Goal: Information Seeking & Learning: Learn about a topic

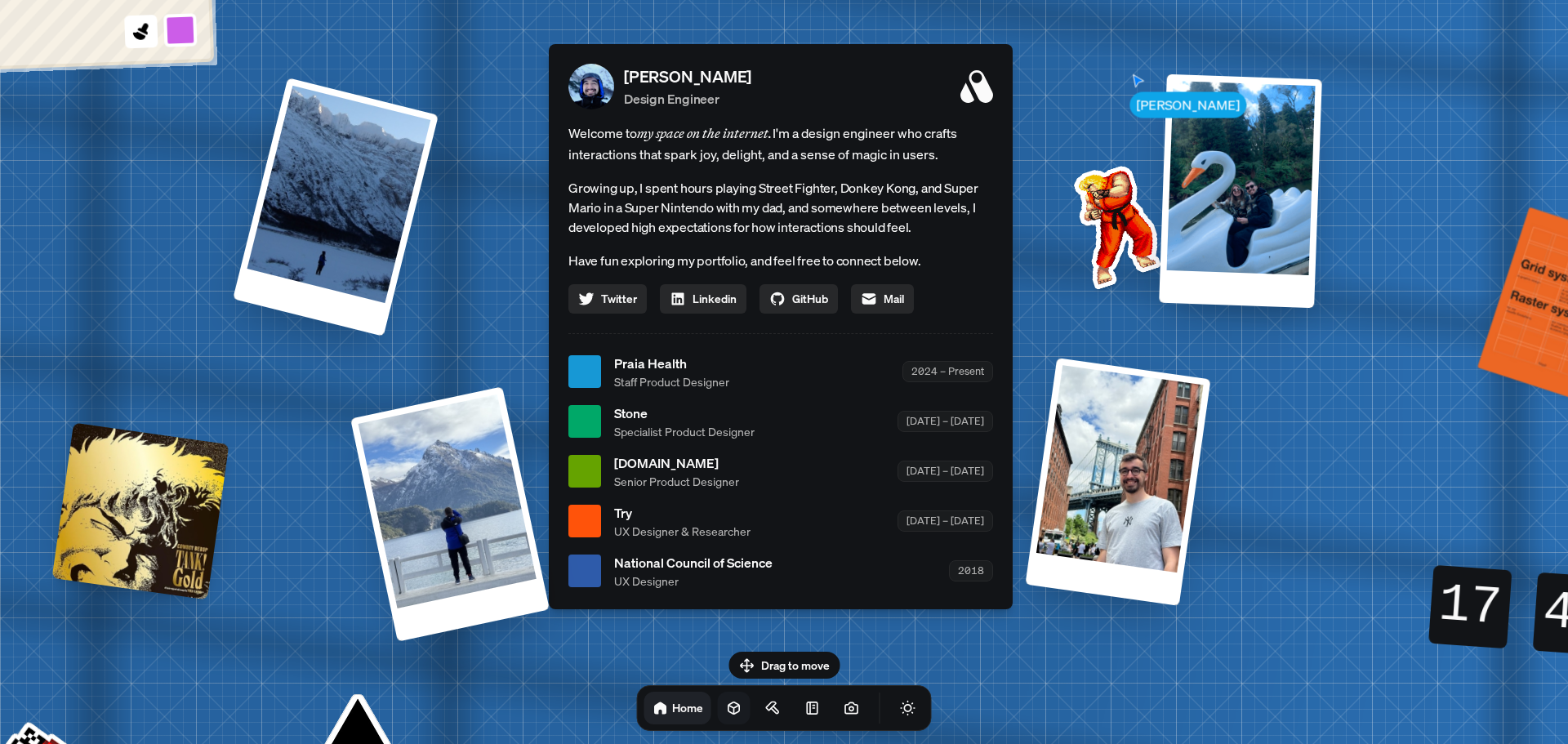
click at [717, 717] on link at bounding box center [733, 707] width 33 height 33
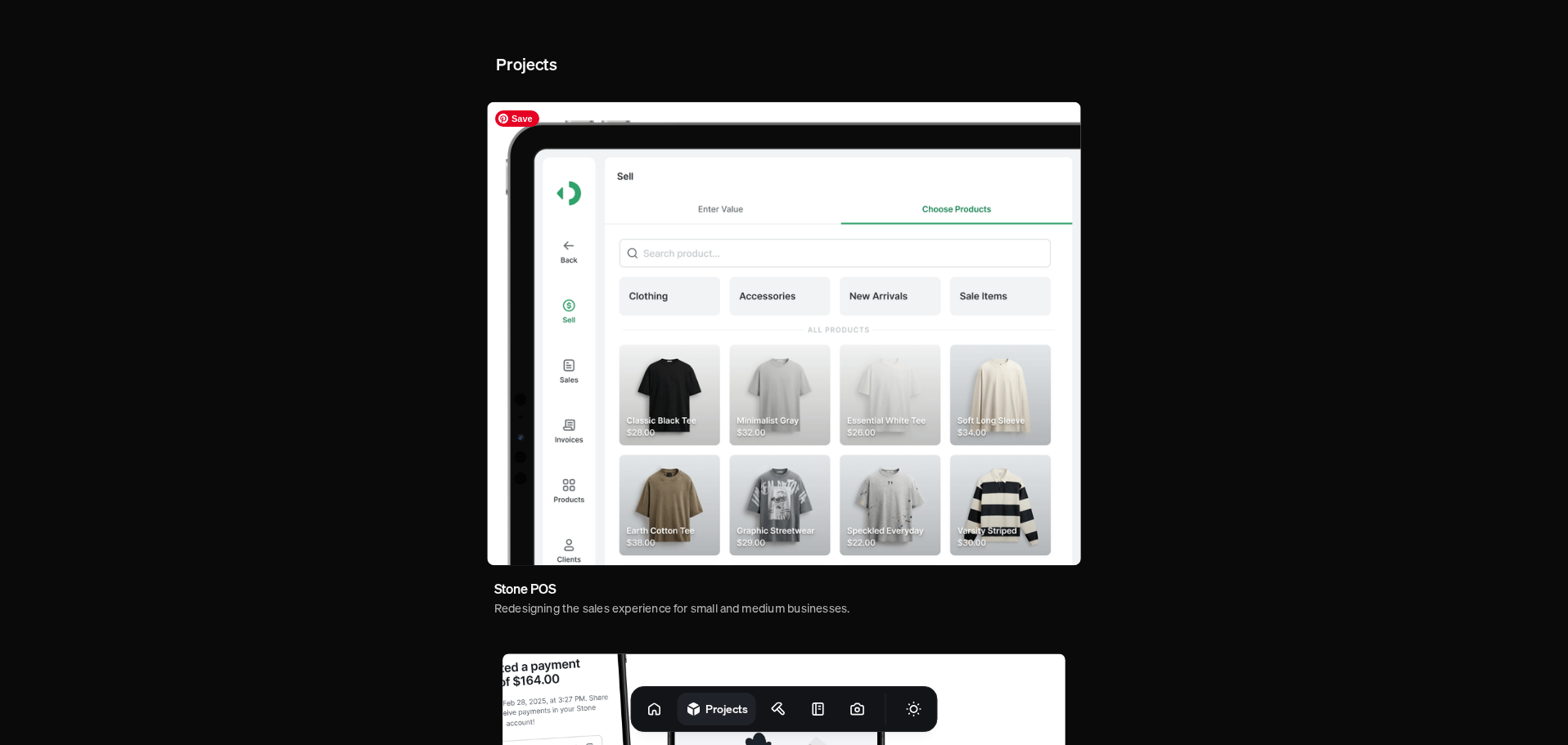
click at [788, 318] on img at bounding box center [783, 334] width 593 height 464
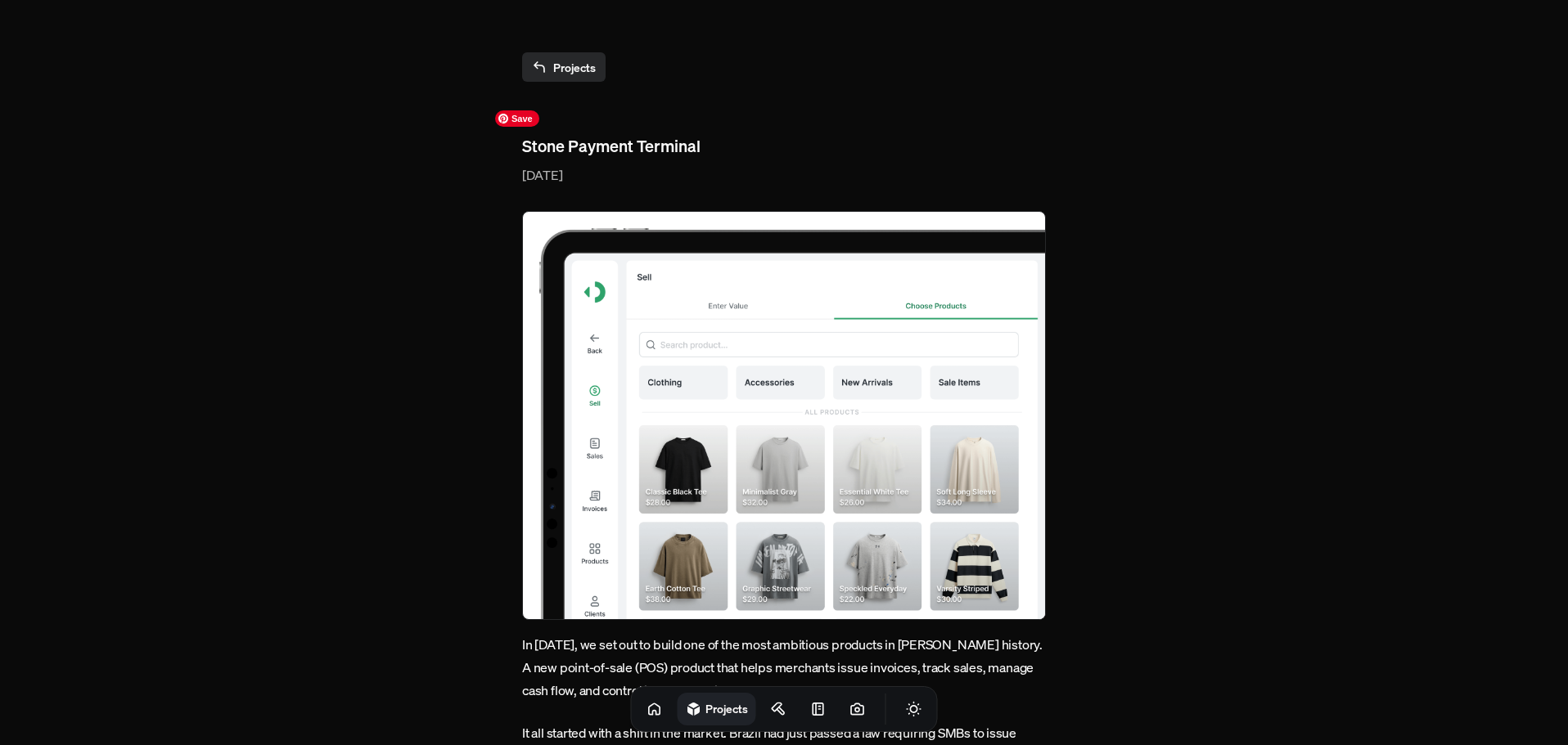
click at [776, 332] on img at bounding box center [783, 415] width 524 height 409
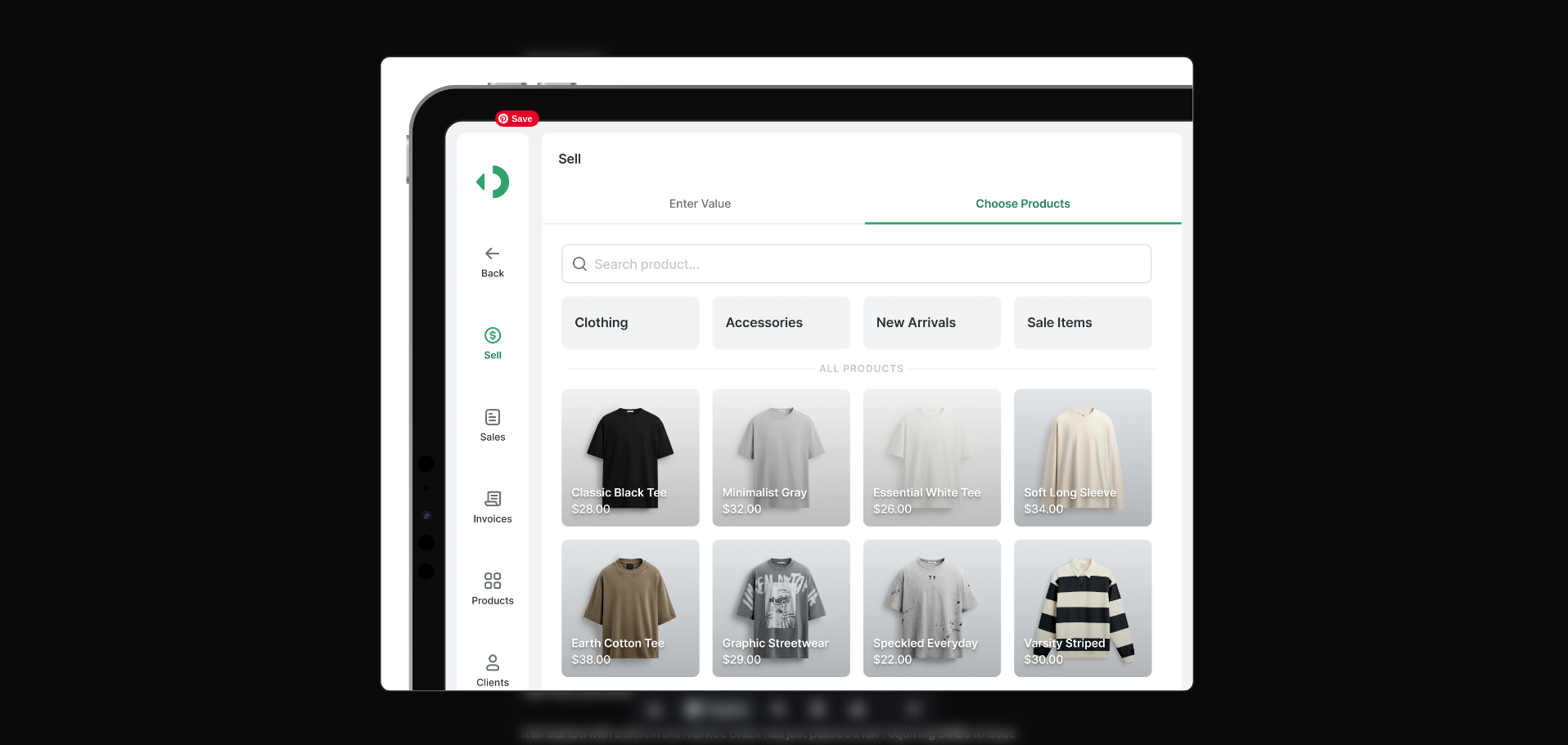
click at [781, 315] on img at bounding box center [787, 373] width 814 height 636
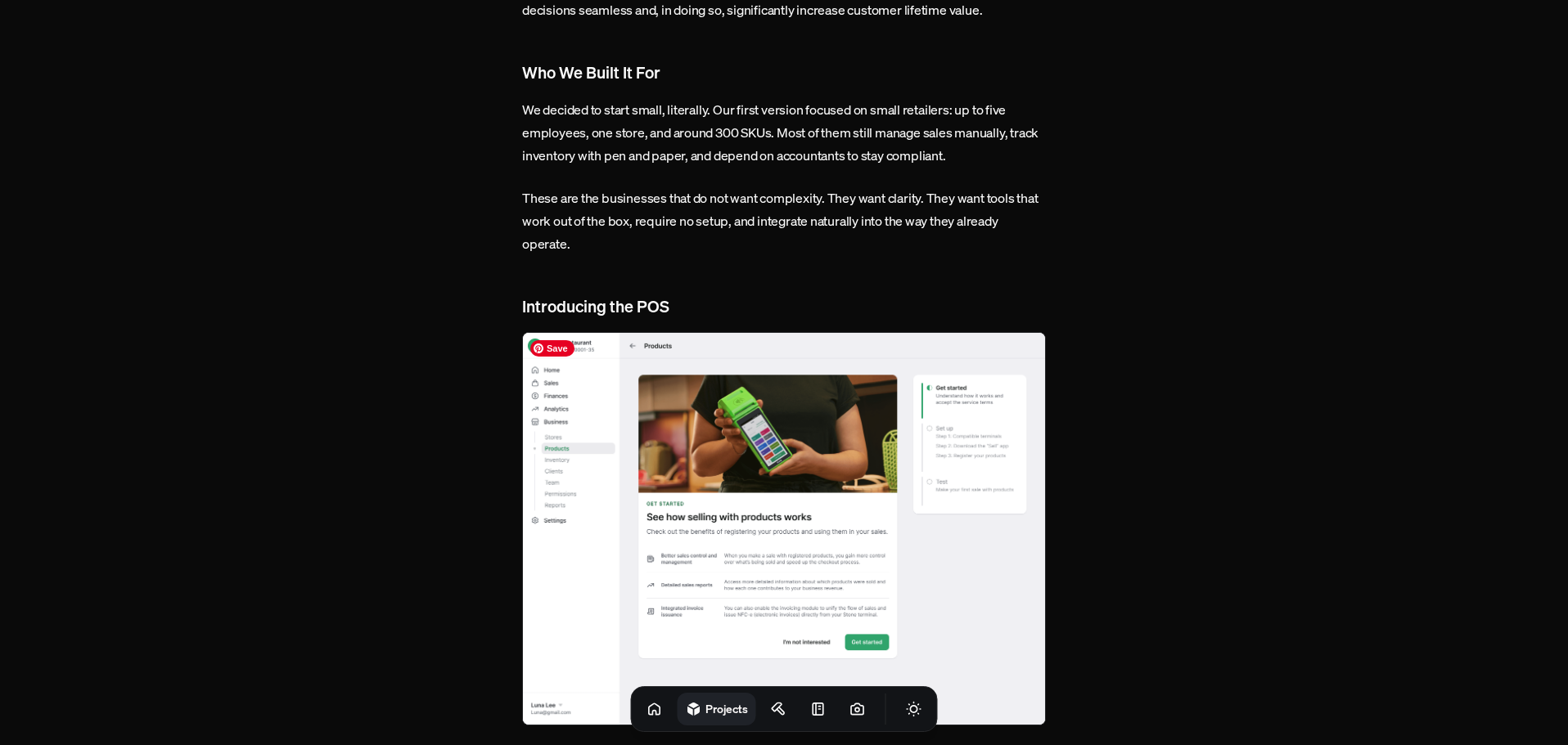
scroll to position [1227, 0]
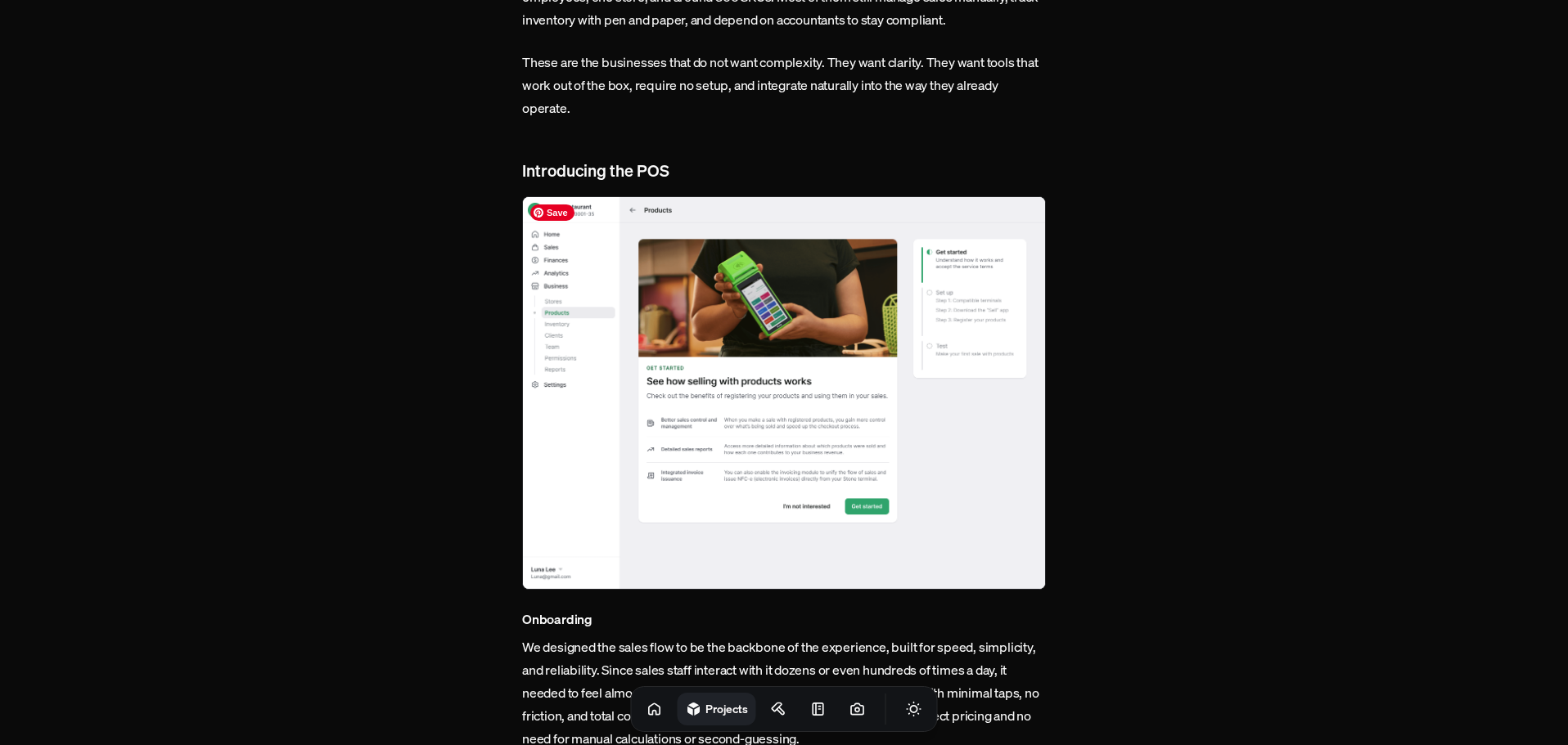
click at [732, 447] on img at bounding box center [783, 393] width 524 height 394
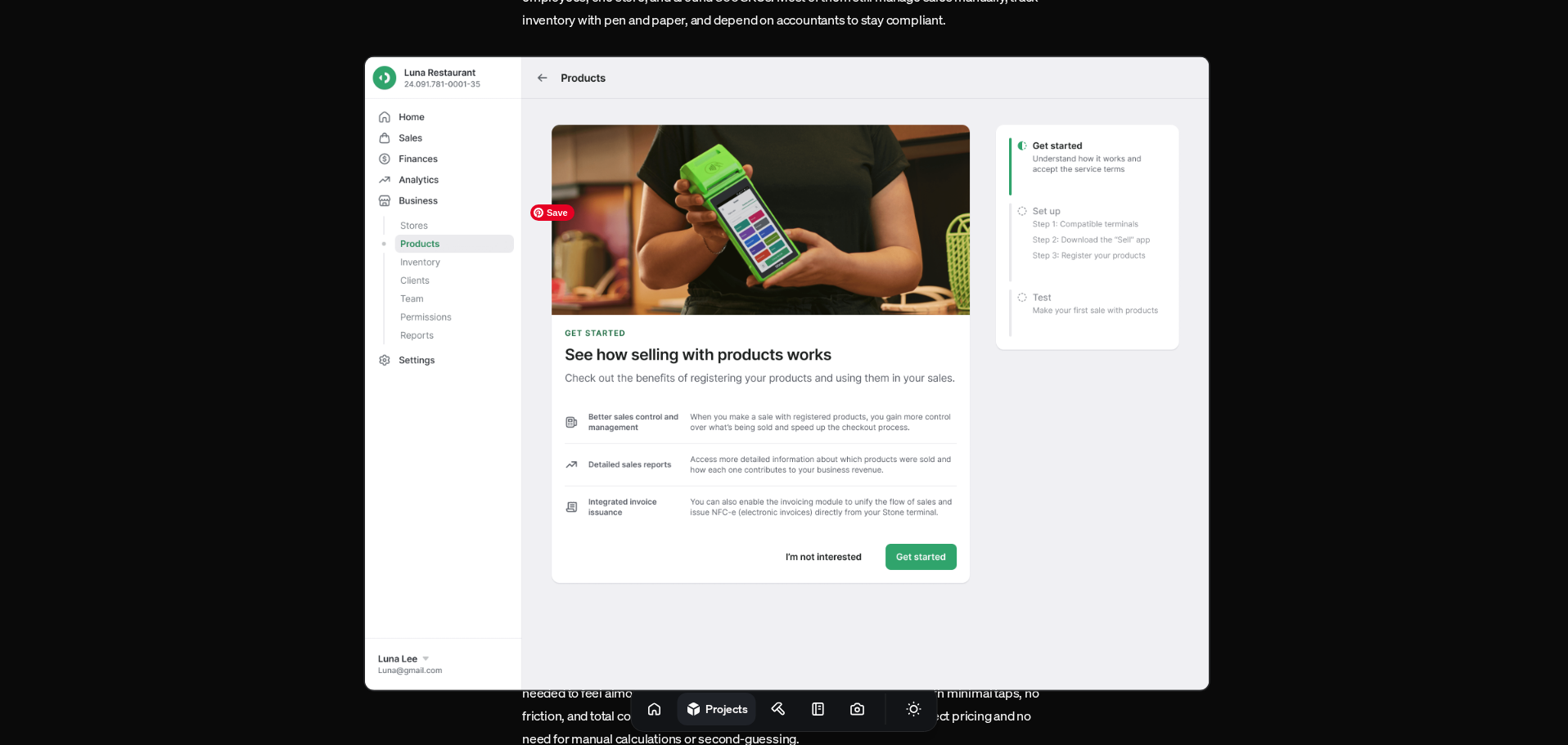
click at [732, 447] on img at bounding box center [787, 373] width 847 height 635
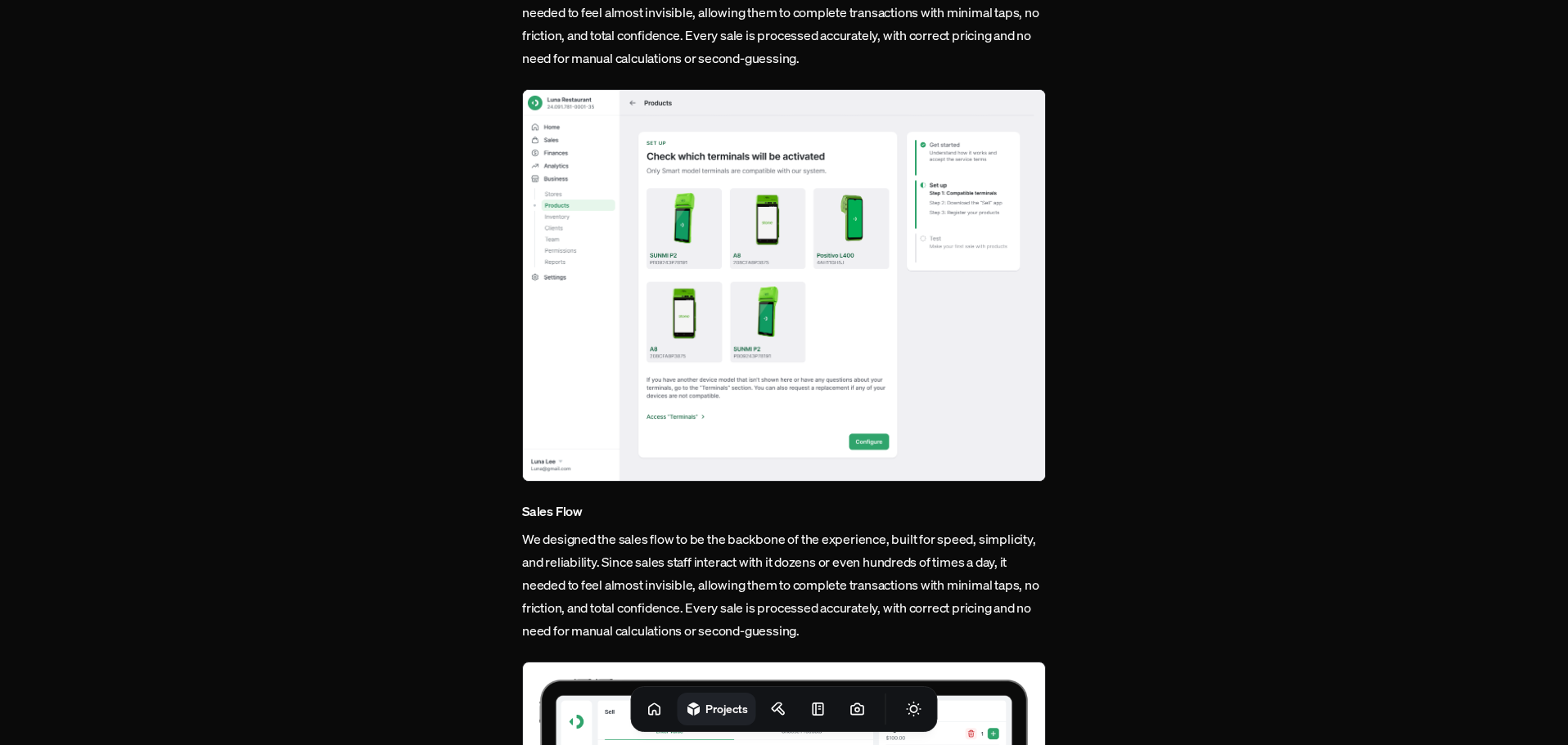
scroll to position [2127, 0]
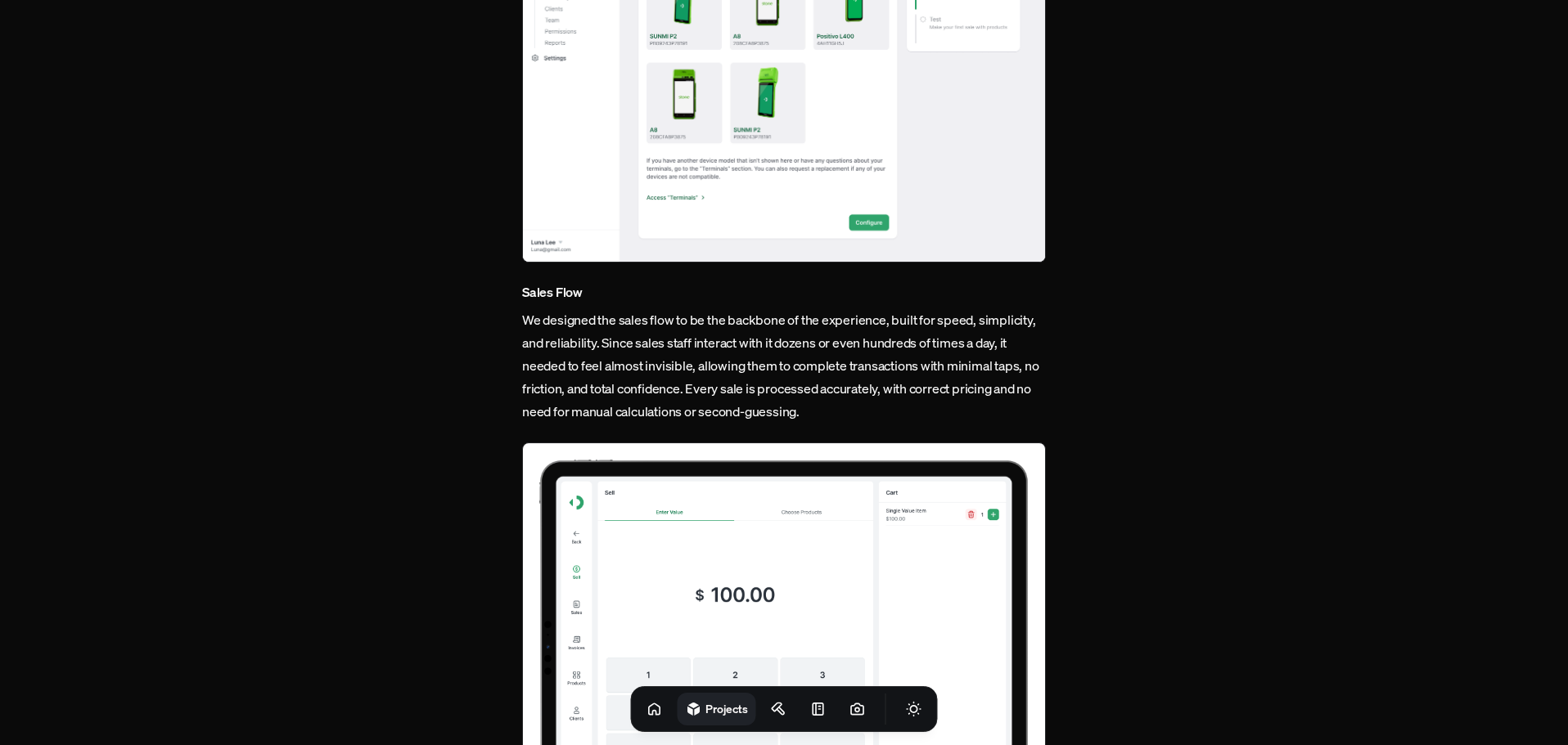
click at [815, 201] on img at bounding box center [783, 67] width 524 height 394
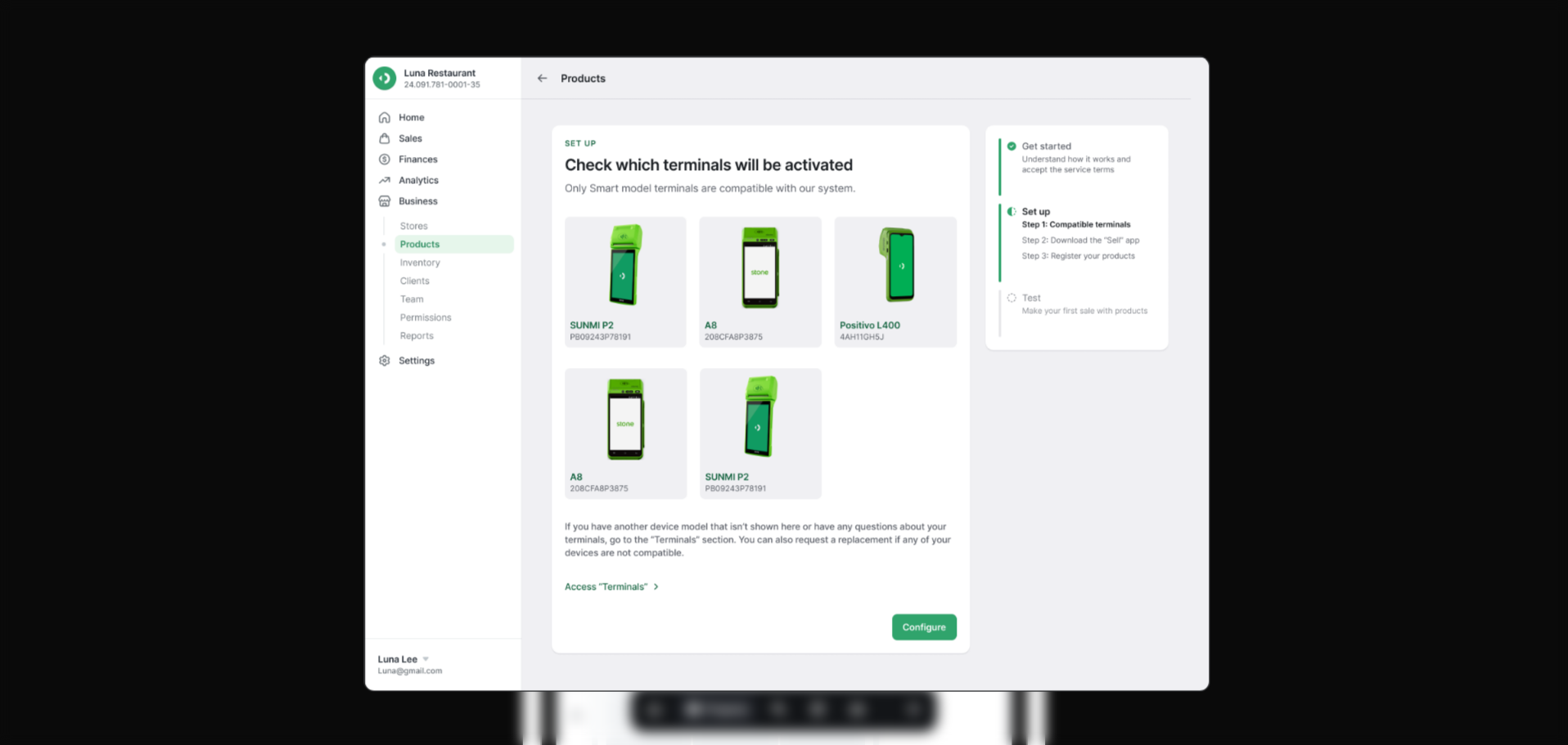
click at [815, 201] on img at bounding box center [787, 373] width 847 height 635
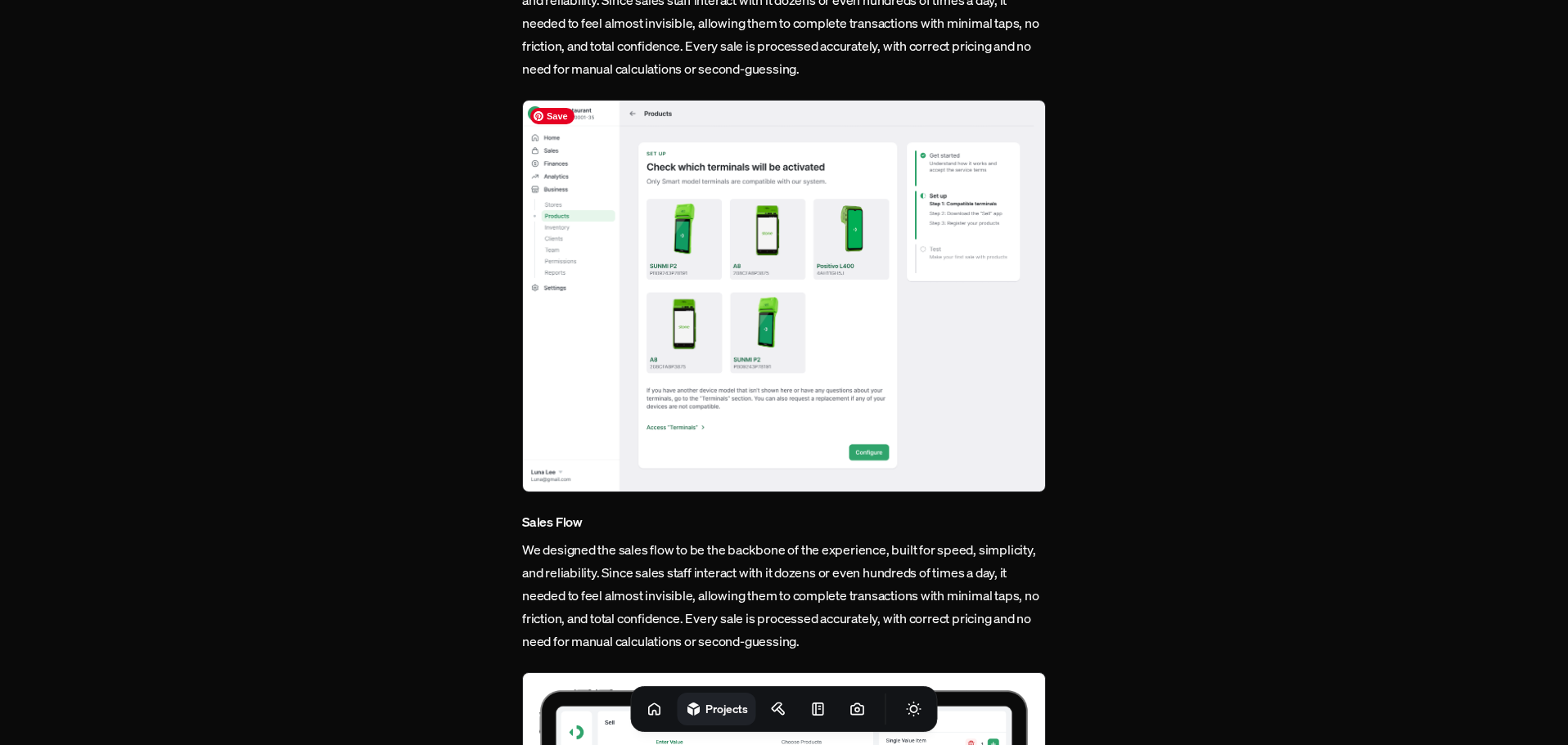
scroll to position [1799, 0]
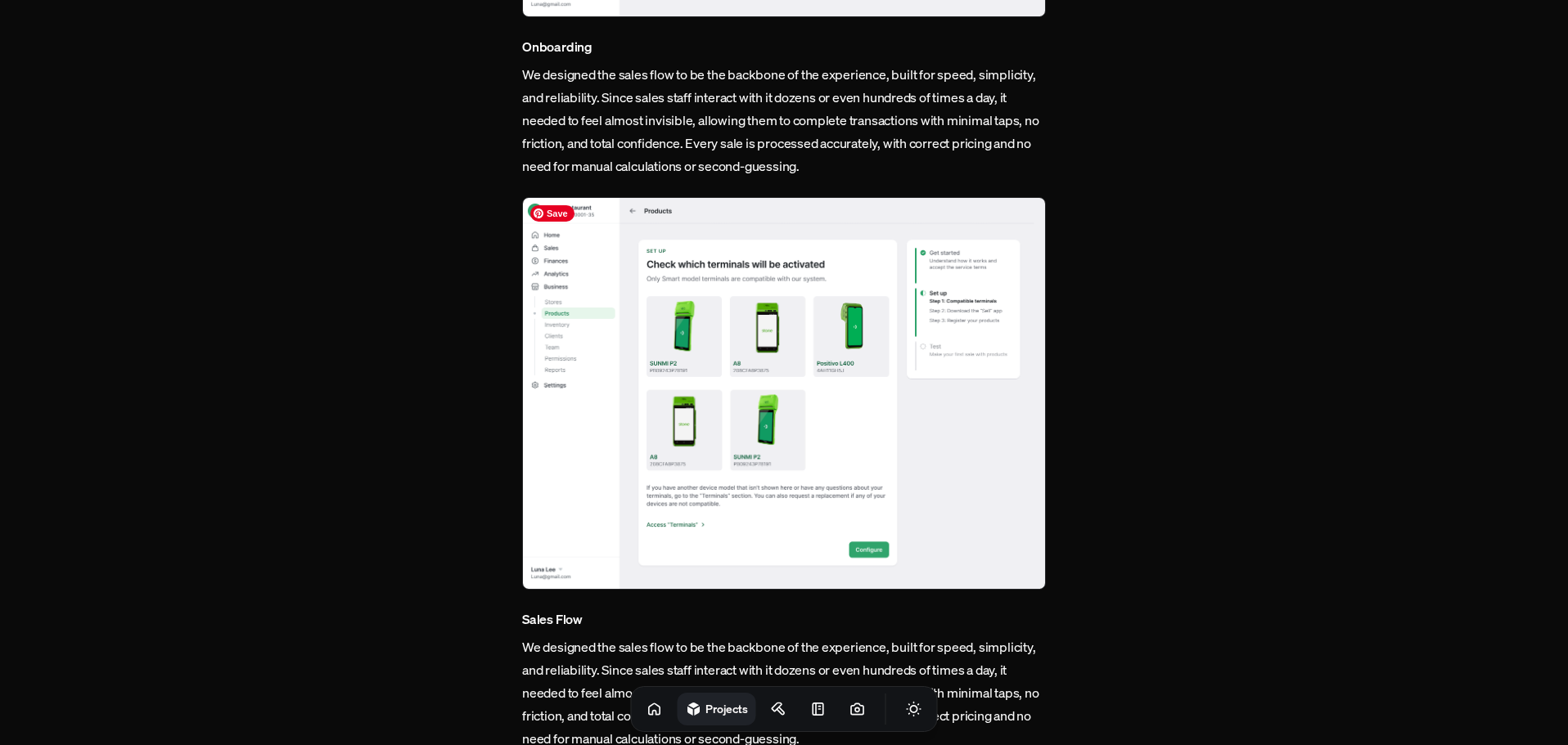
click at [803, 274] on img at bounding box center [783, 394] width 524 height 394
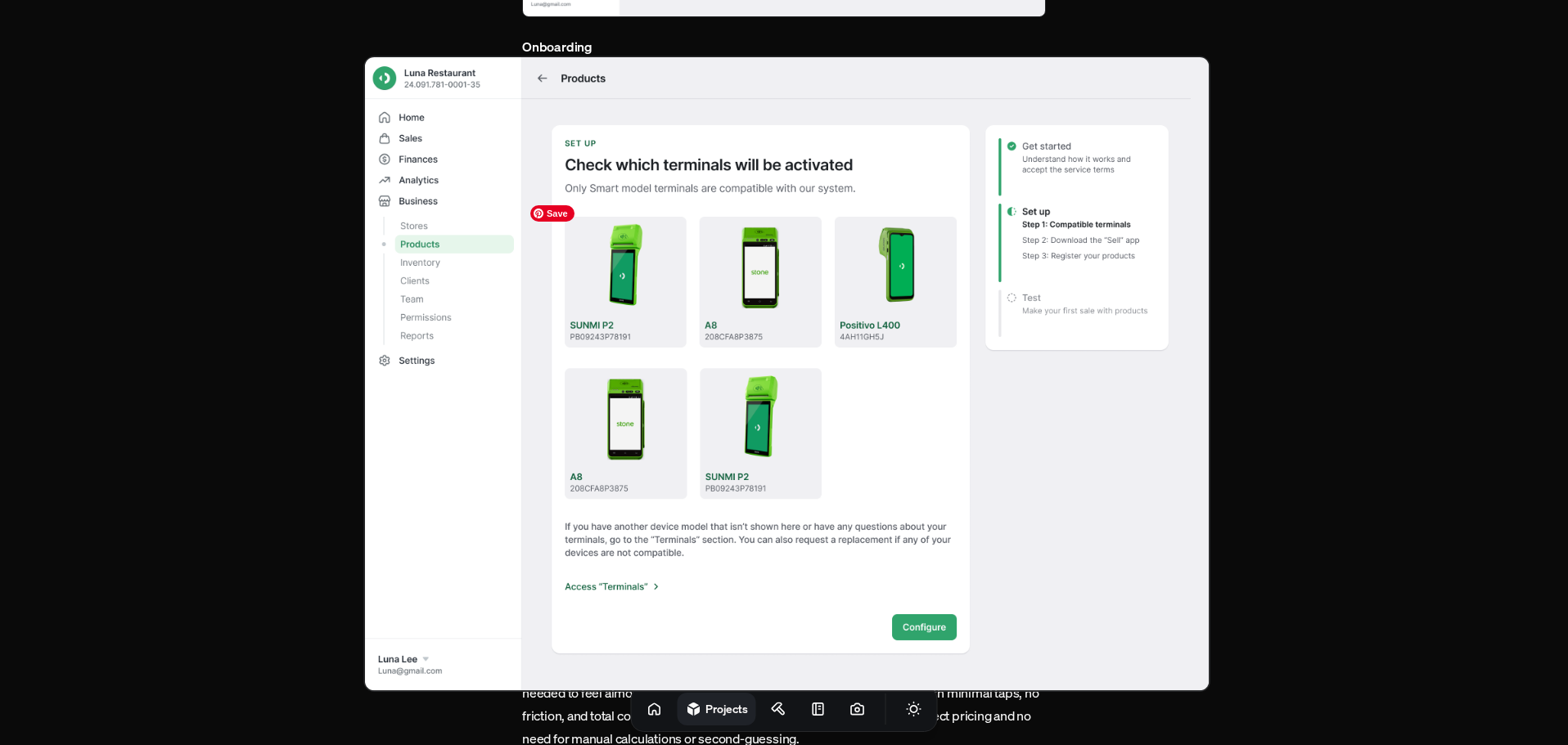
click at [803, 274] on img at bounding box center [787, 373] width 847 height 635
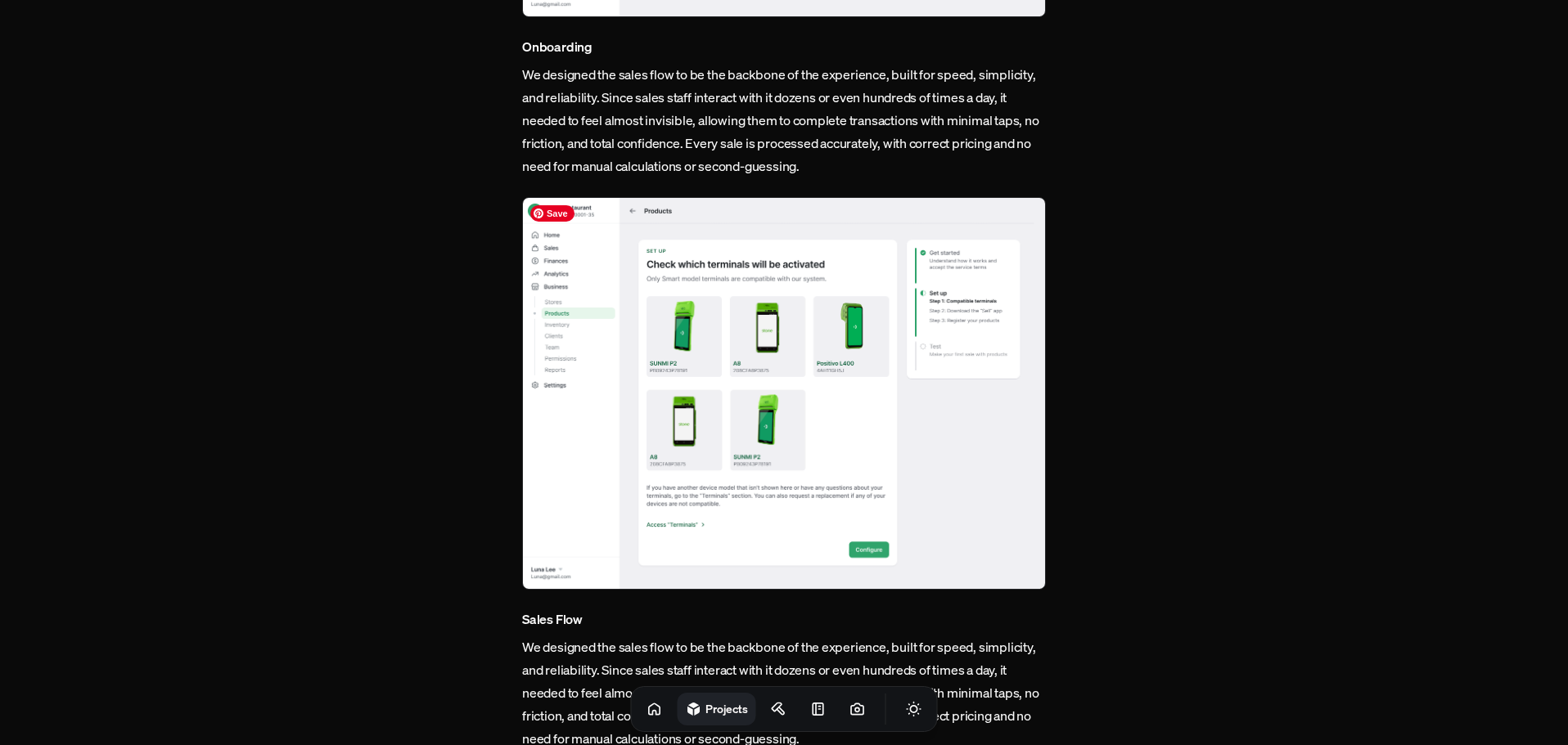
click at [803, 274] on img at bounding box center [783, 394] width 524 height 394
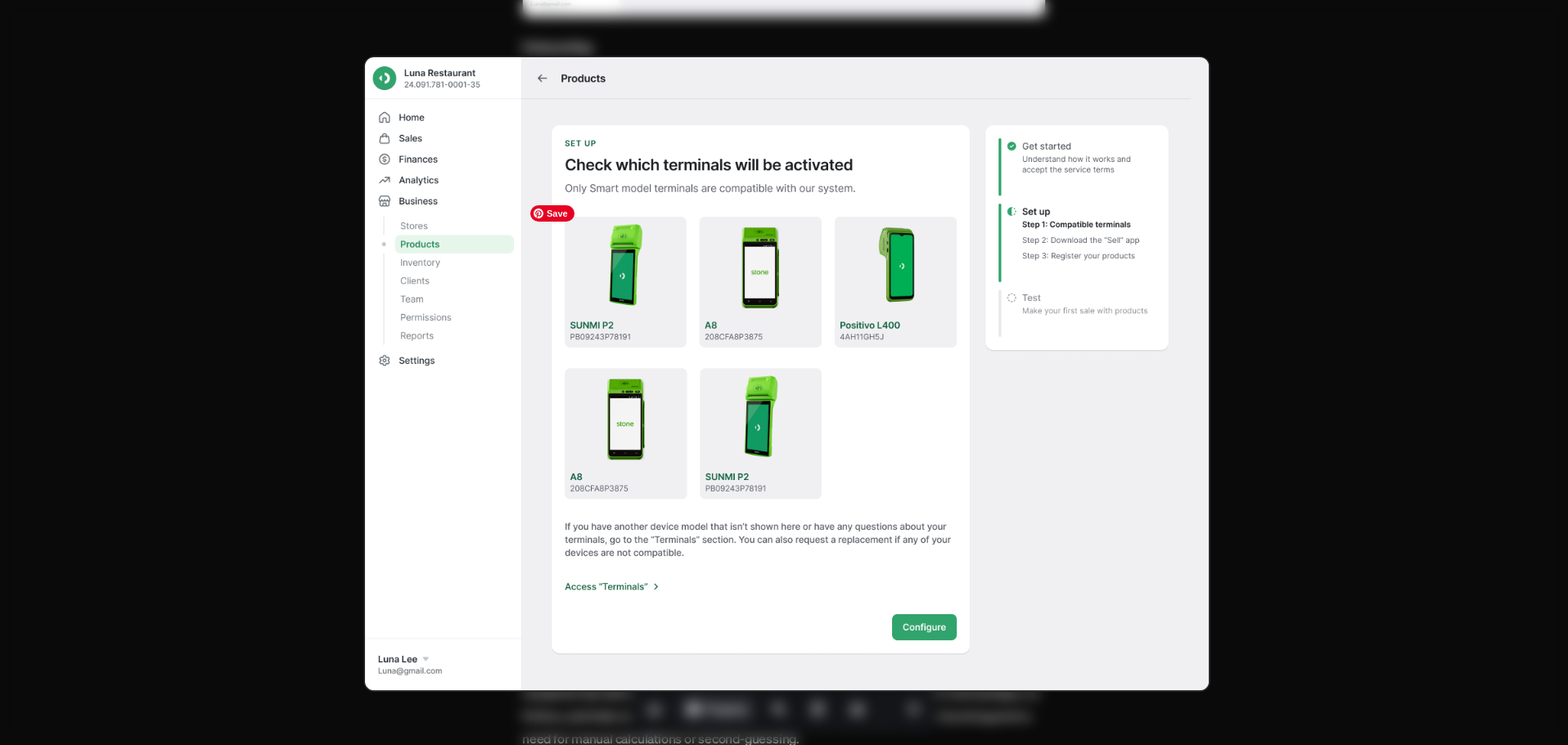
click at [803, 274] on img at bounding box center [787, 373] width 847 height 635
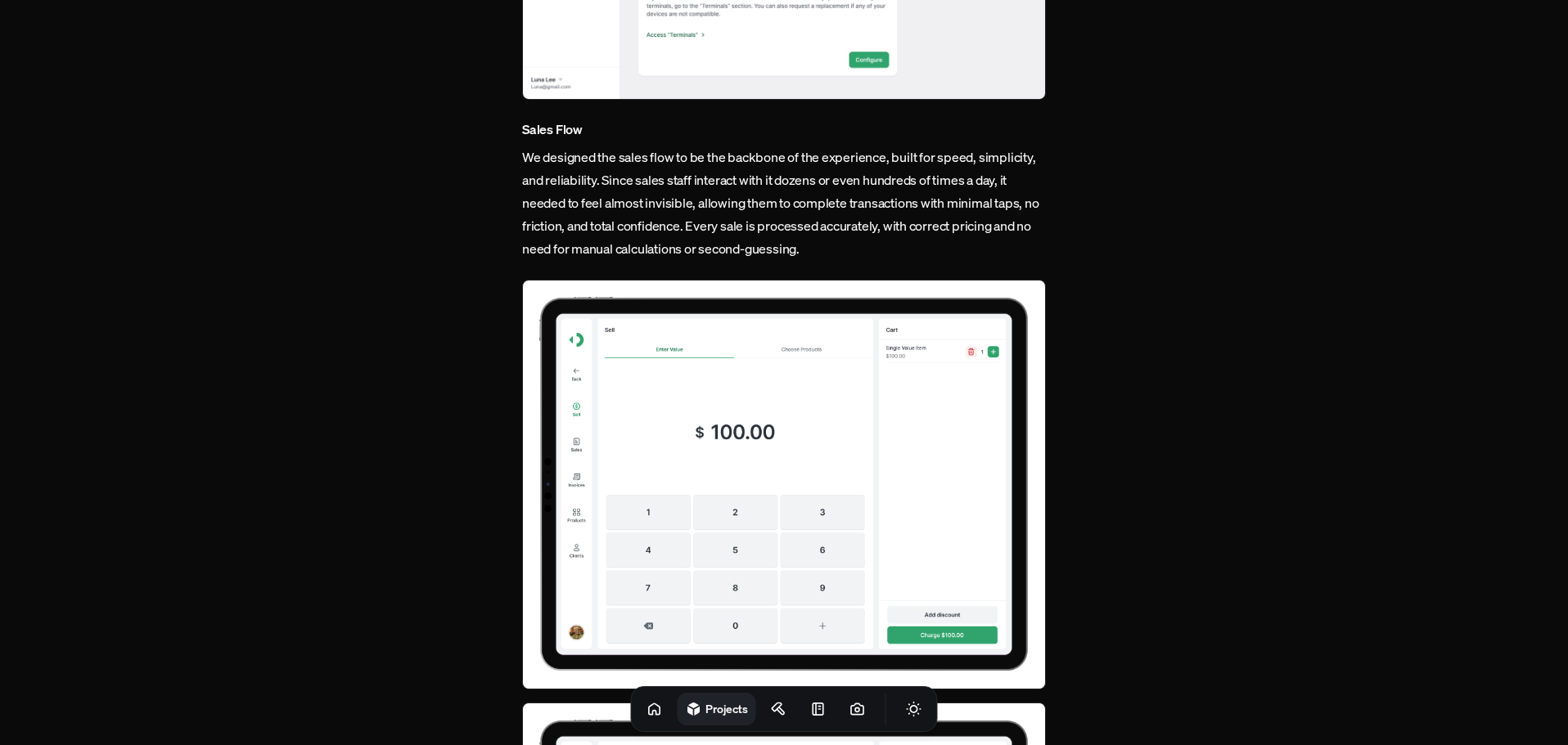
scroll to position [2290, 0]
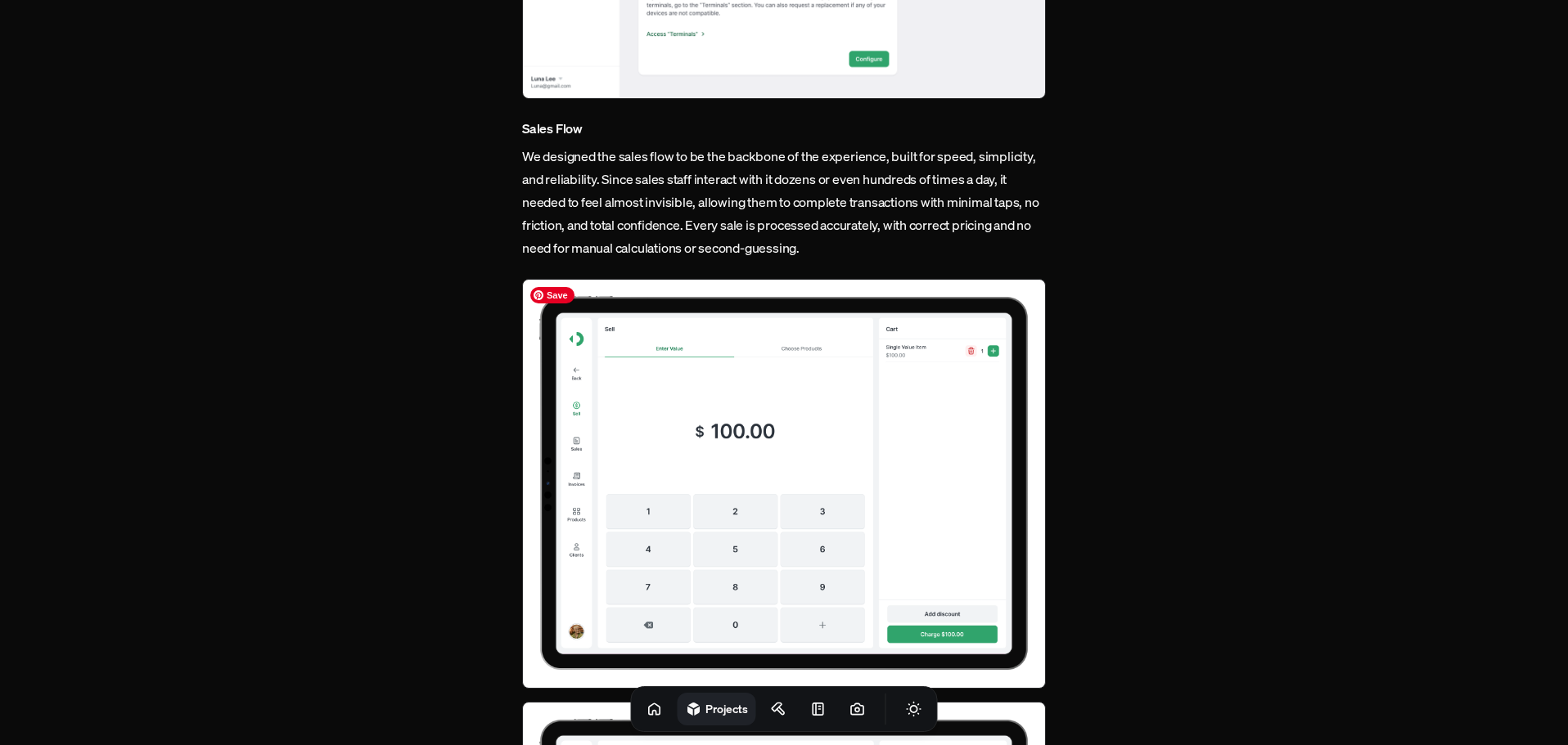
click at [726, 414] on img at bounding box center [783, 483] width 524 height 409
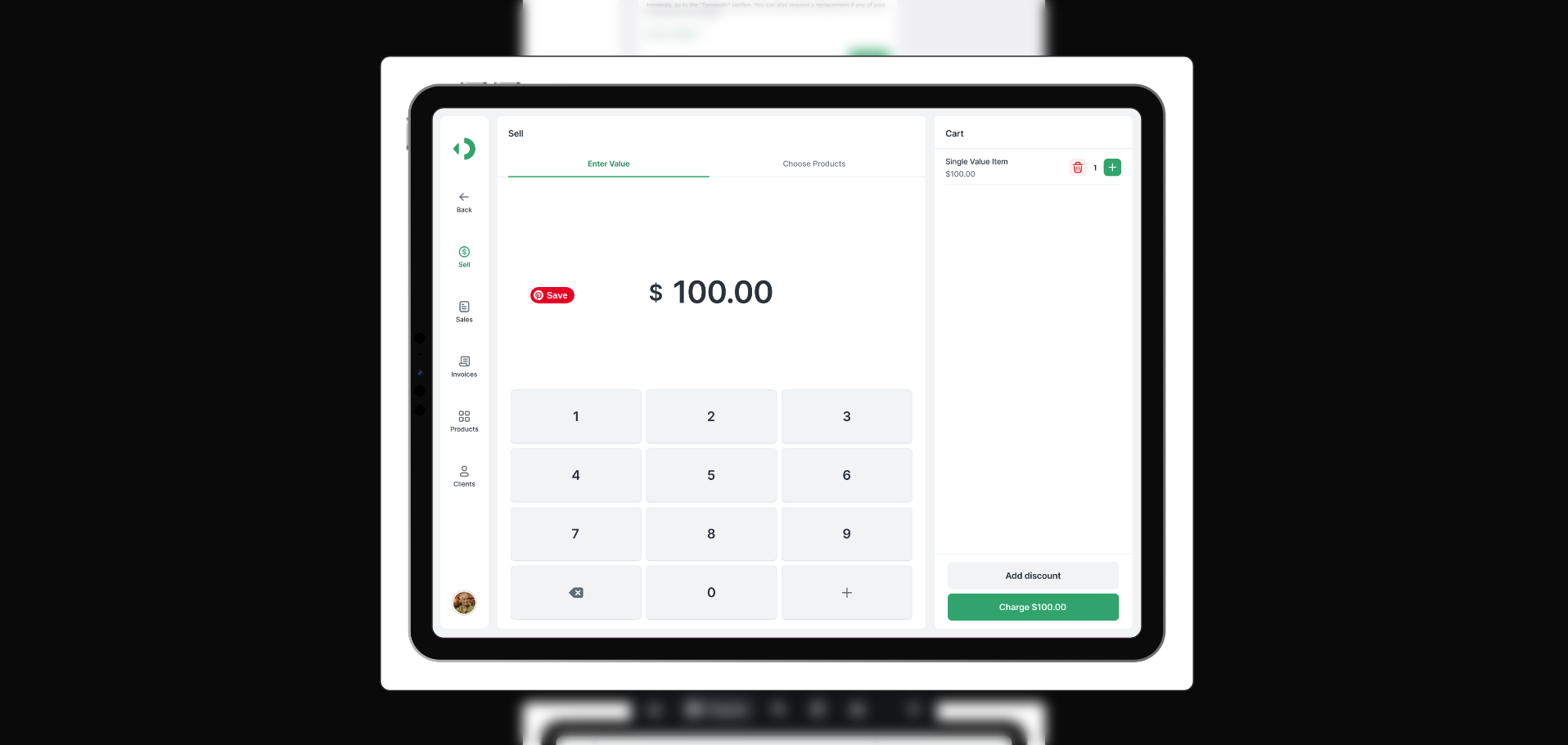
click at [726, 414] on img at bounding box center [787, 373] width 814 height 636
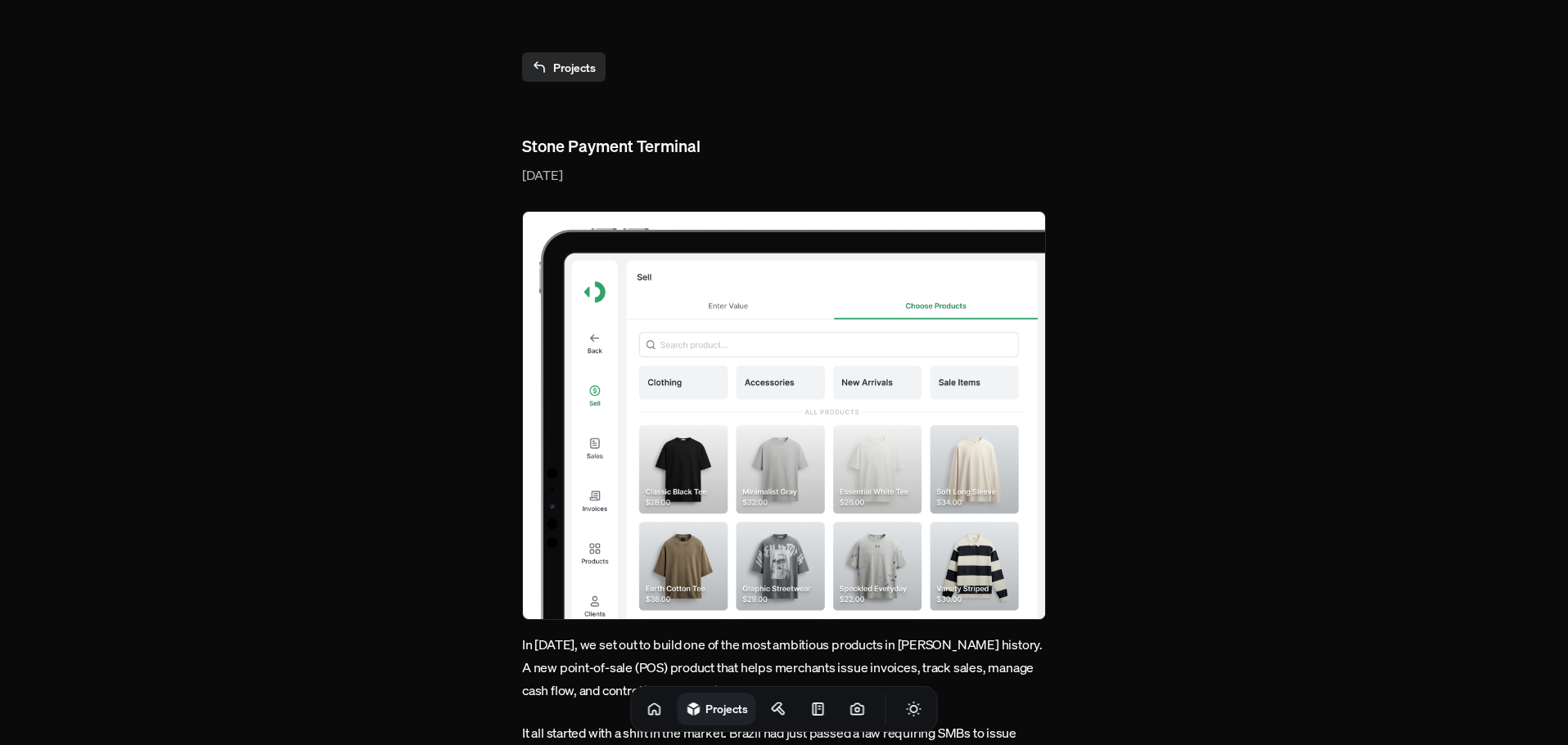
scroll to position [2290, 0]
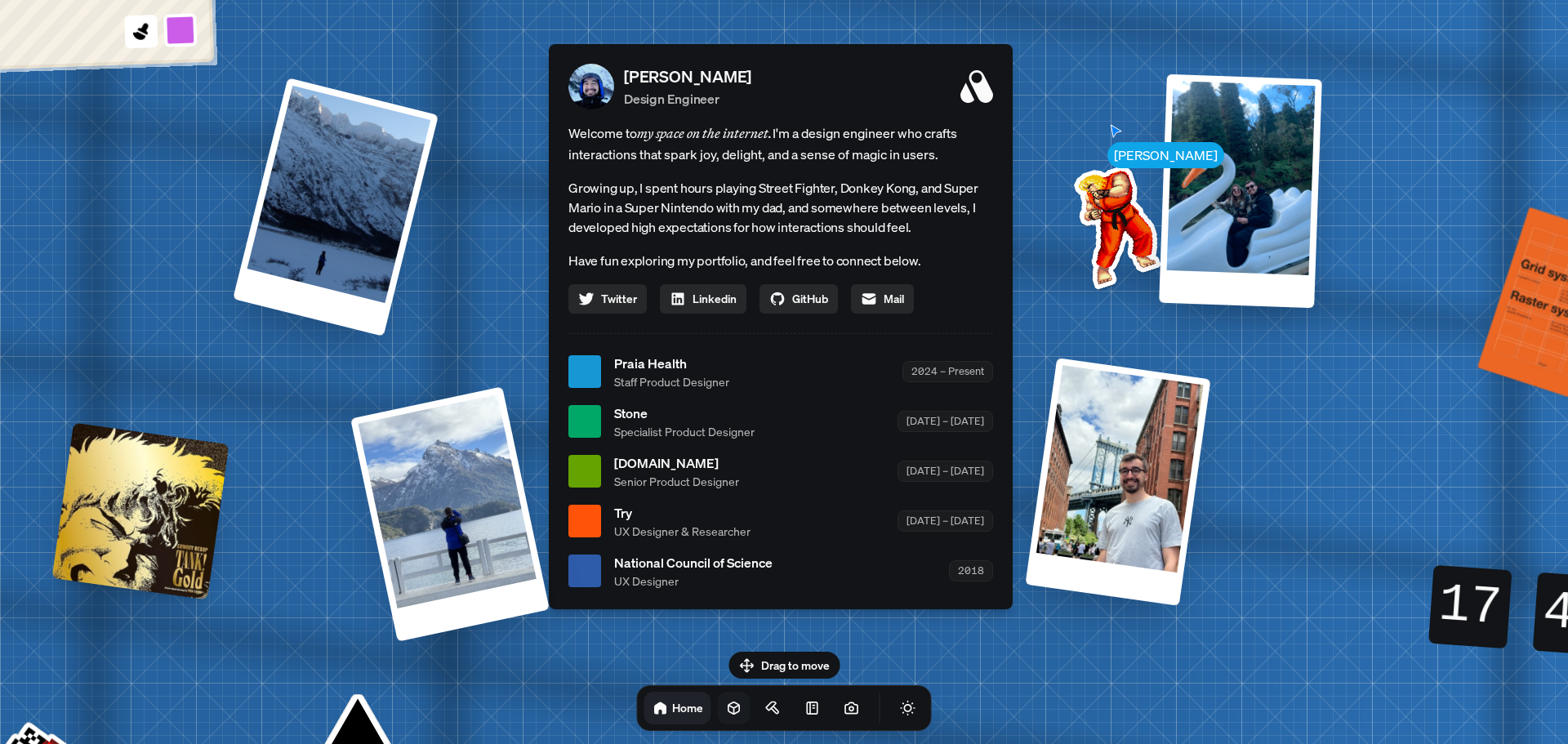
click at [726, 700] on icon at bounding box center [733, 707] width 16 height 16
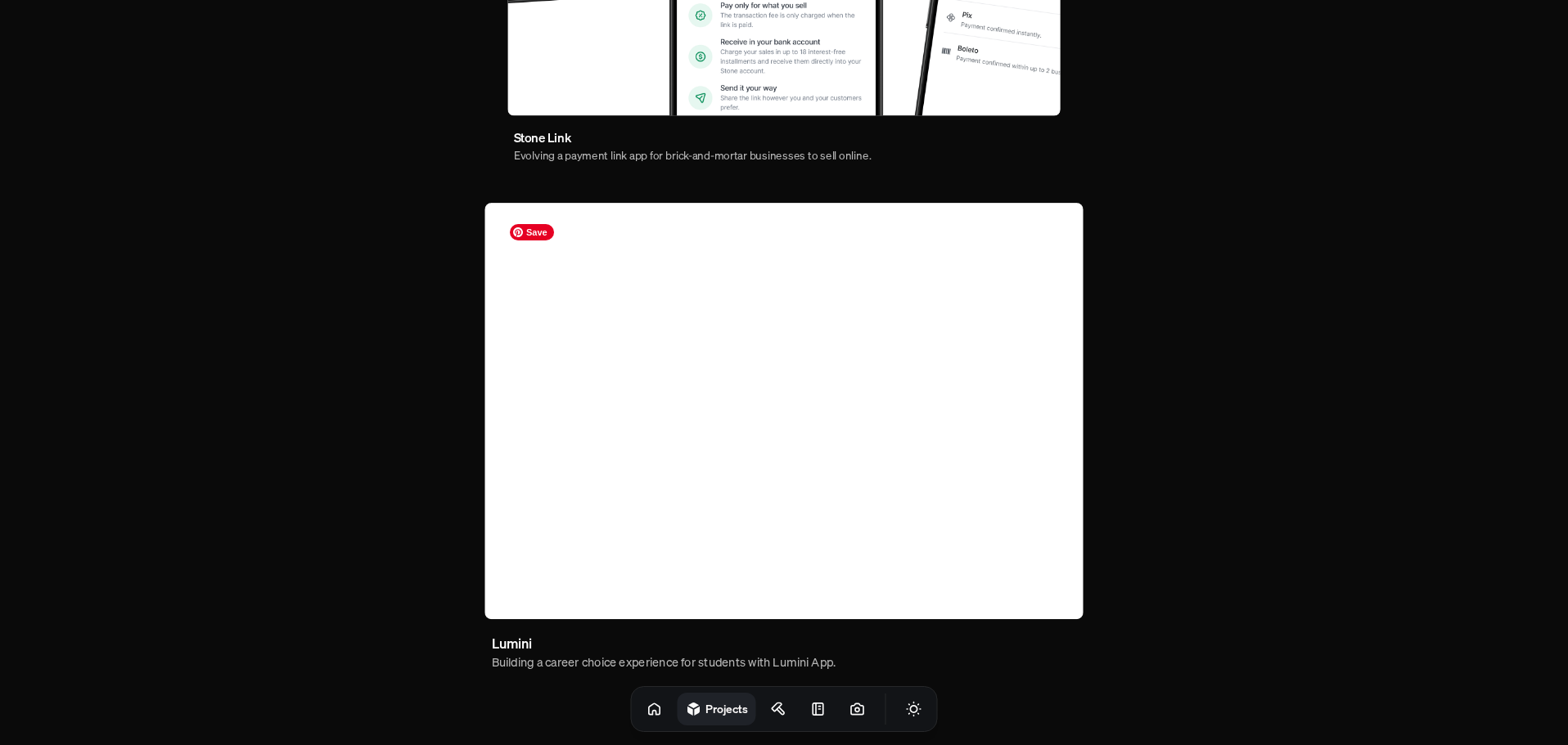
scroll to position [941, 0]
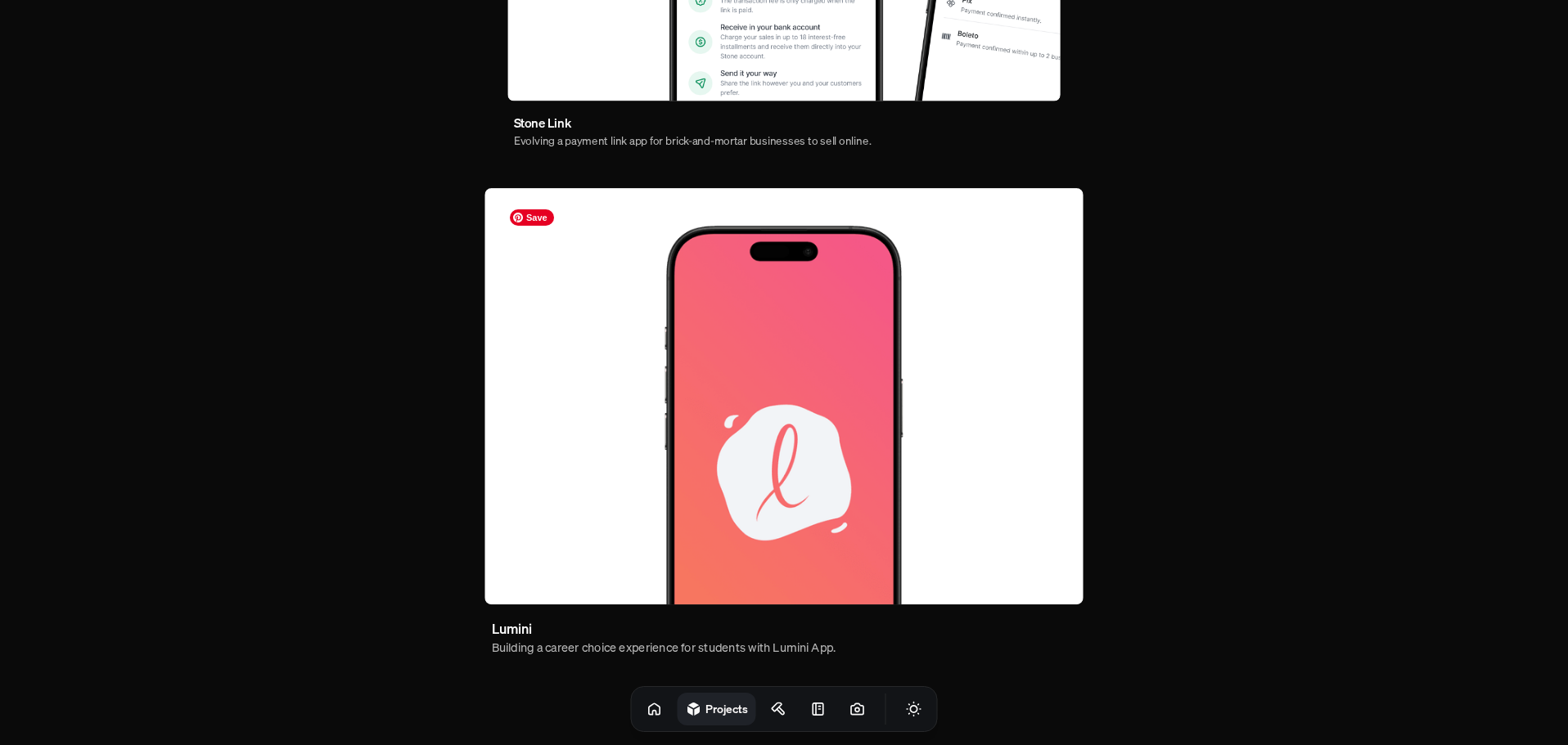
click at [729, 455] on img at bounding box center [783, 396] width 598 height 416
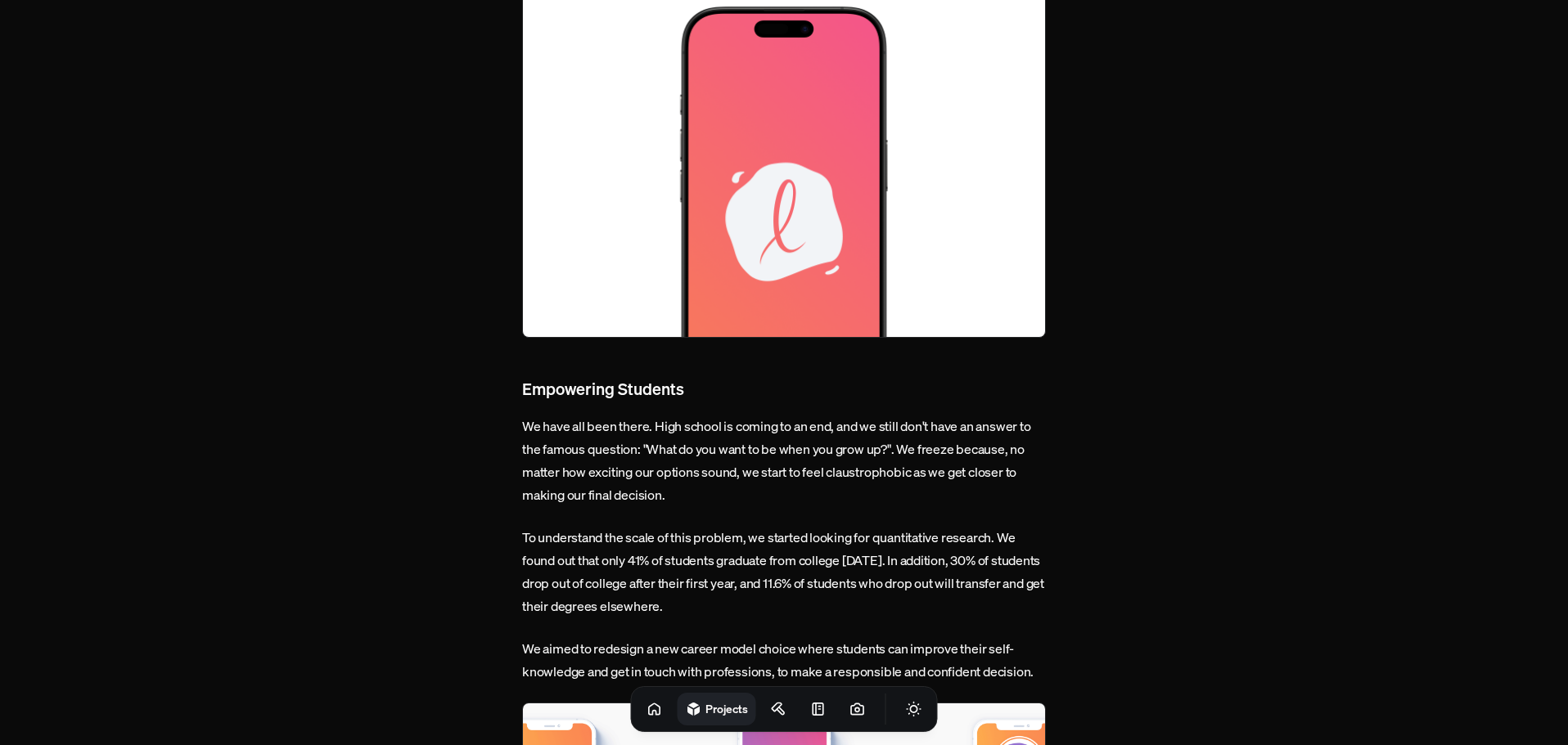
scroll to position [409, 0]
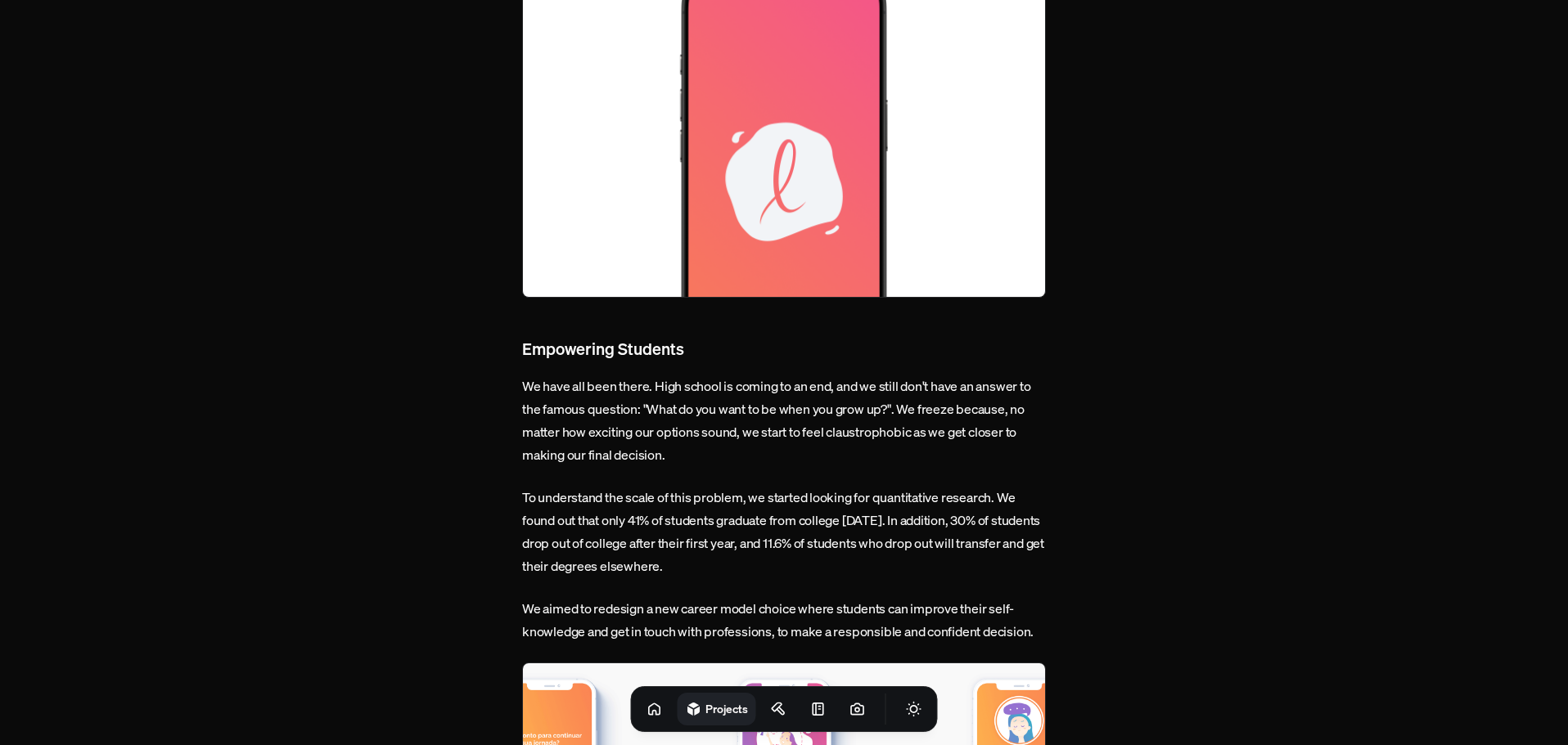
click at [781, 126] on img at bounding box center [783, 116] width 524 height 365
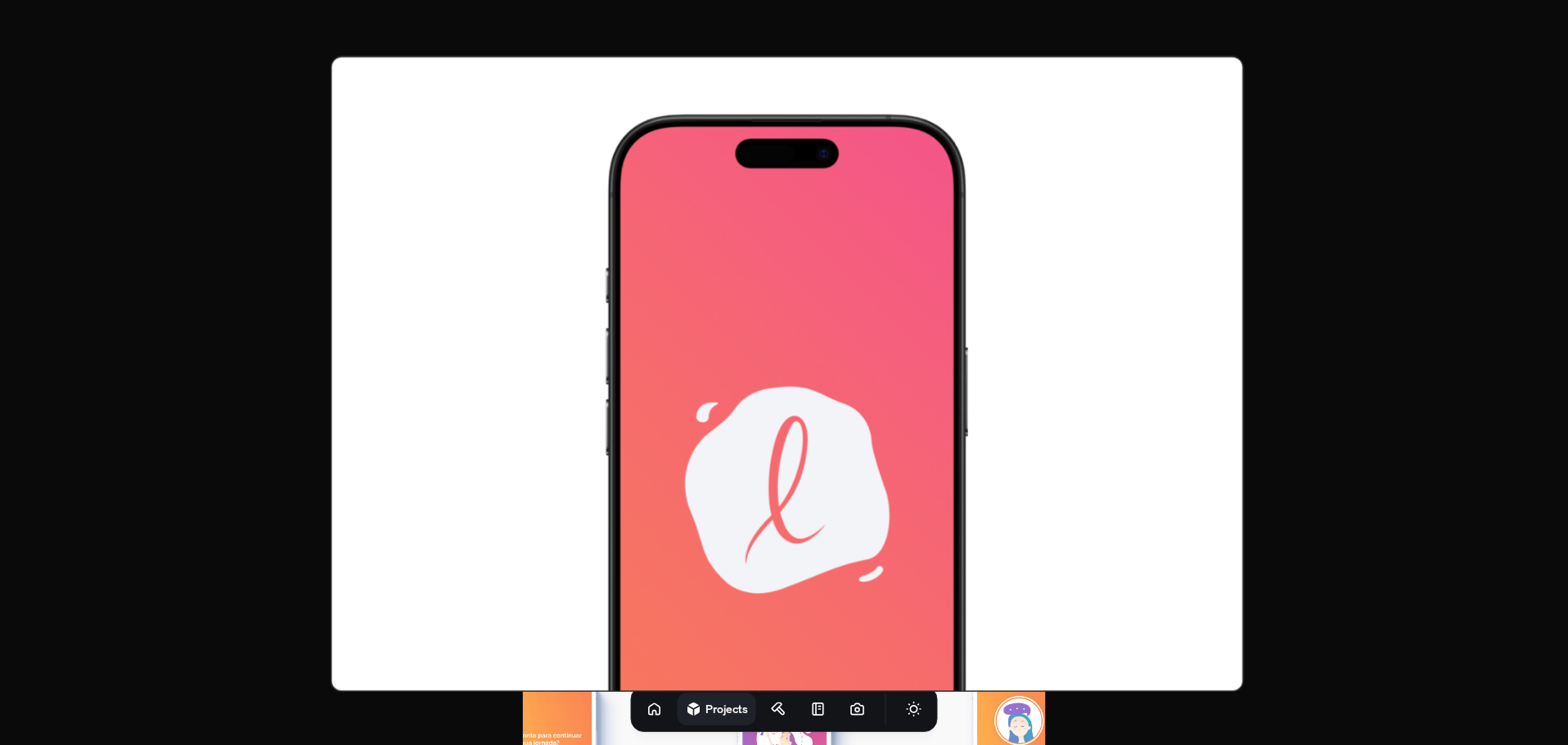
click at [781, 126] on img at bounding box center [788, 373] width 914 height 635
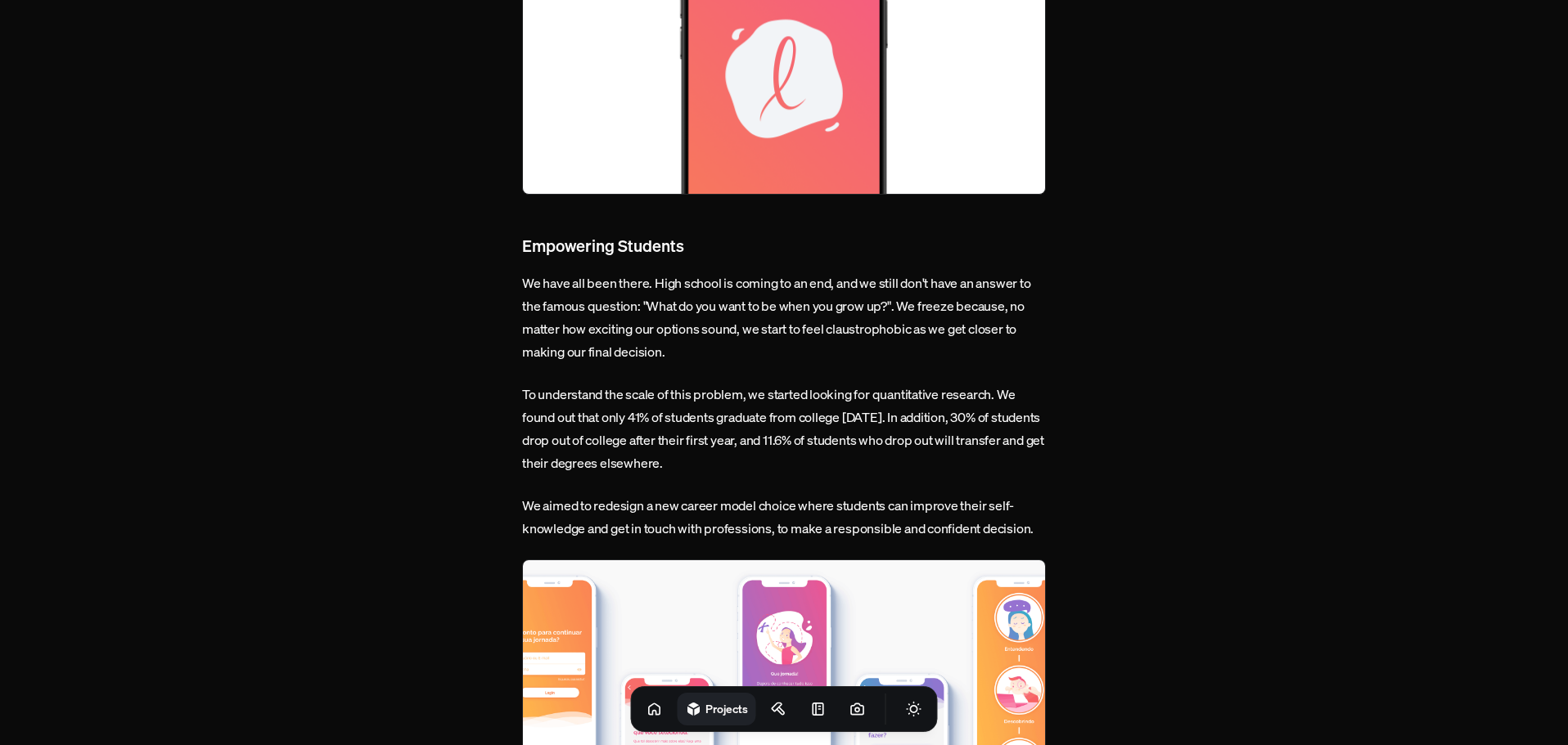
scroll to position [1554, 0]
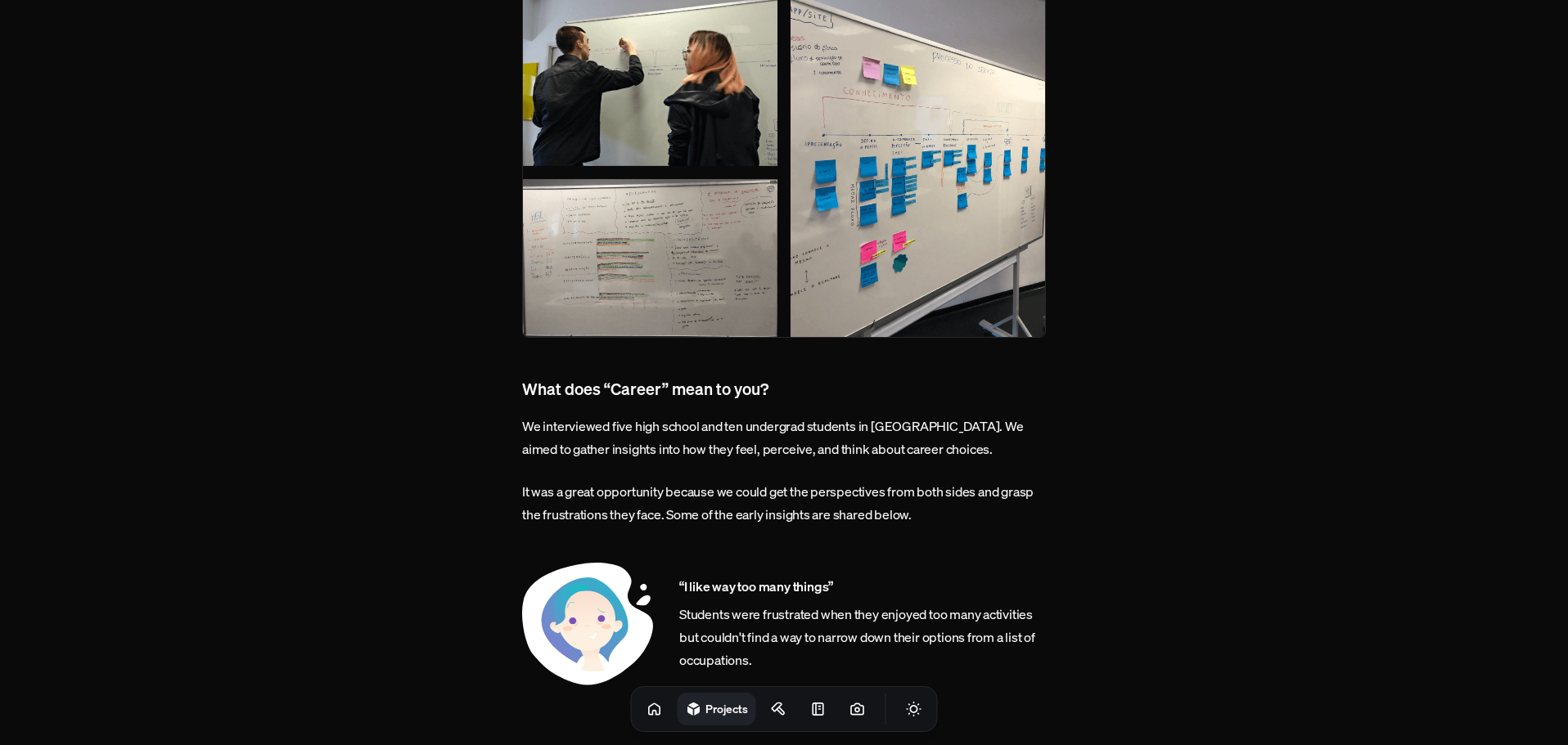
click at [693, 295] on img at bounding box center [783, 155] width 524 height 364
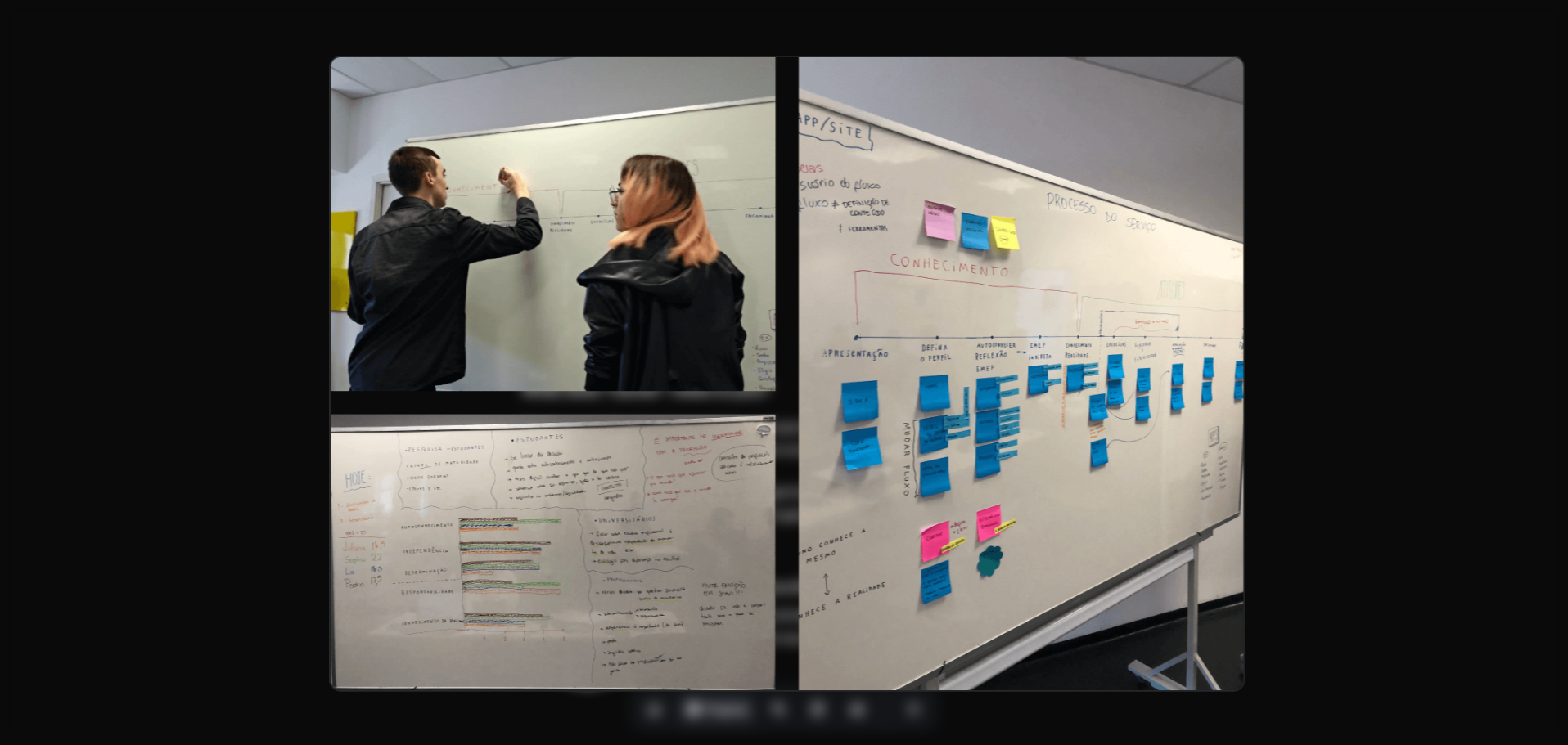
click at [693, 295] on img at bounding box center [787, 373] width 916 height 635
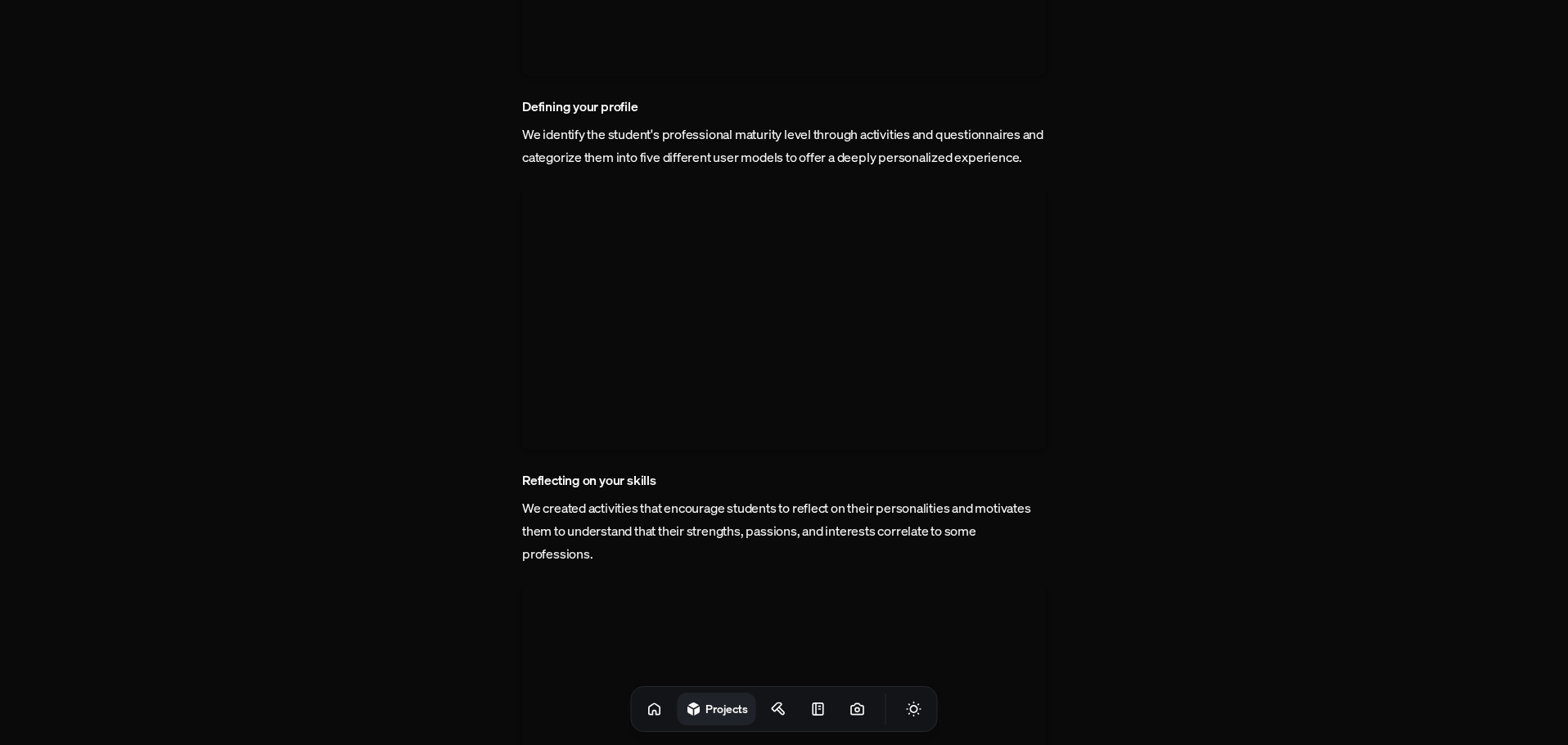
scroll to position [3271, 0]
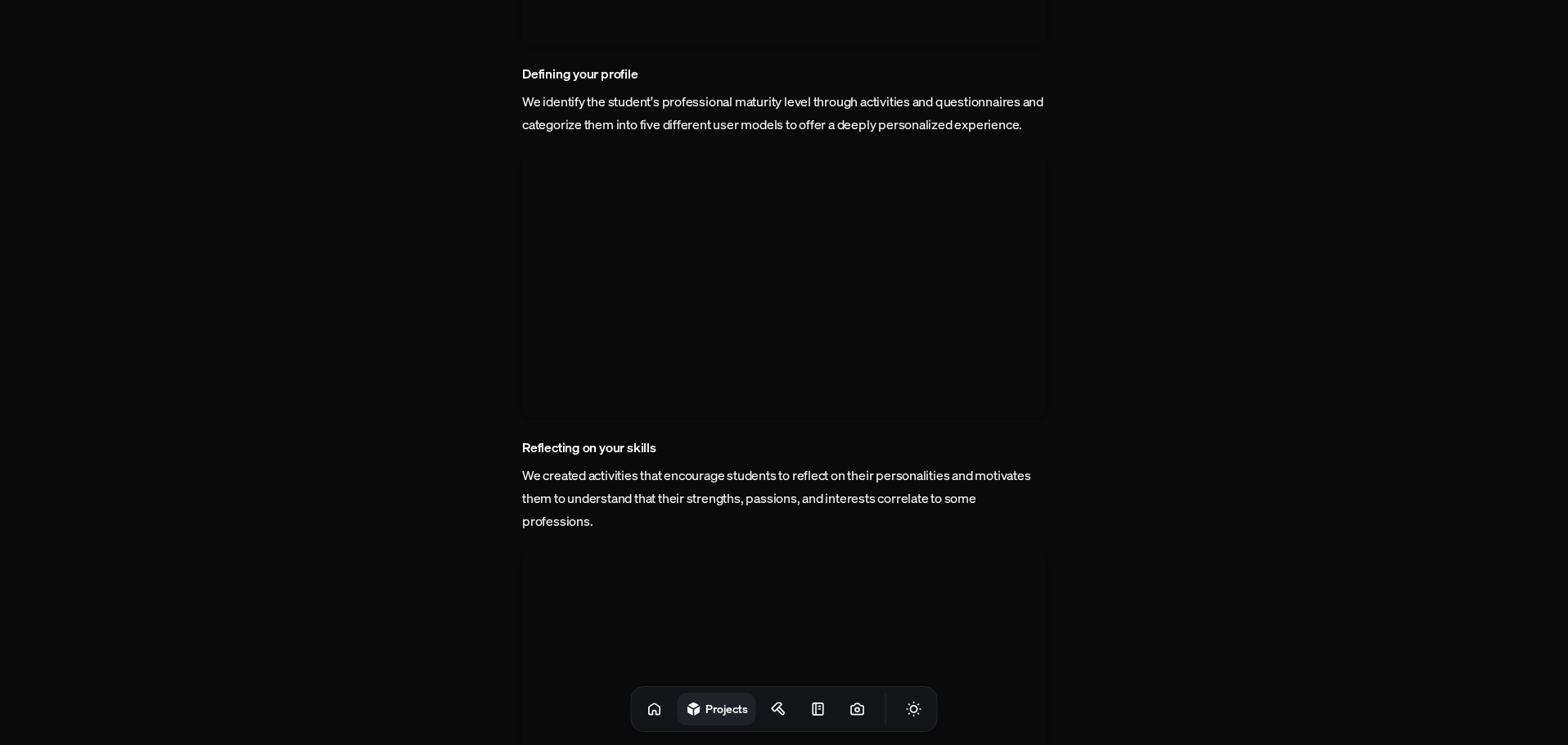
click at [693, 295] on video at bounding box center [783, 286] width 524 height 262
click at [693, 295] on video at bounding box center [784, 373] width 733 height 366
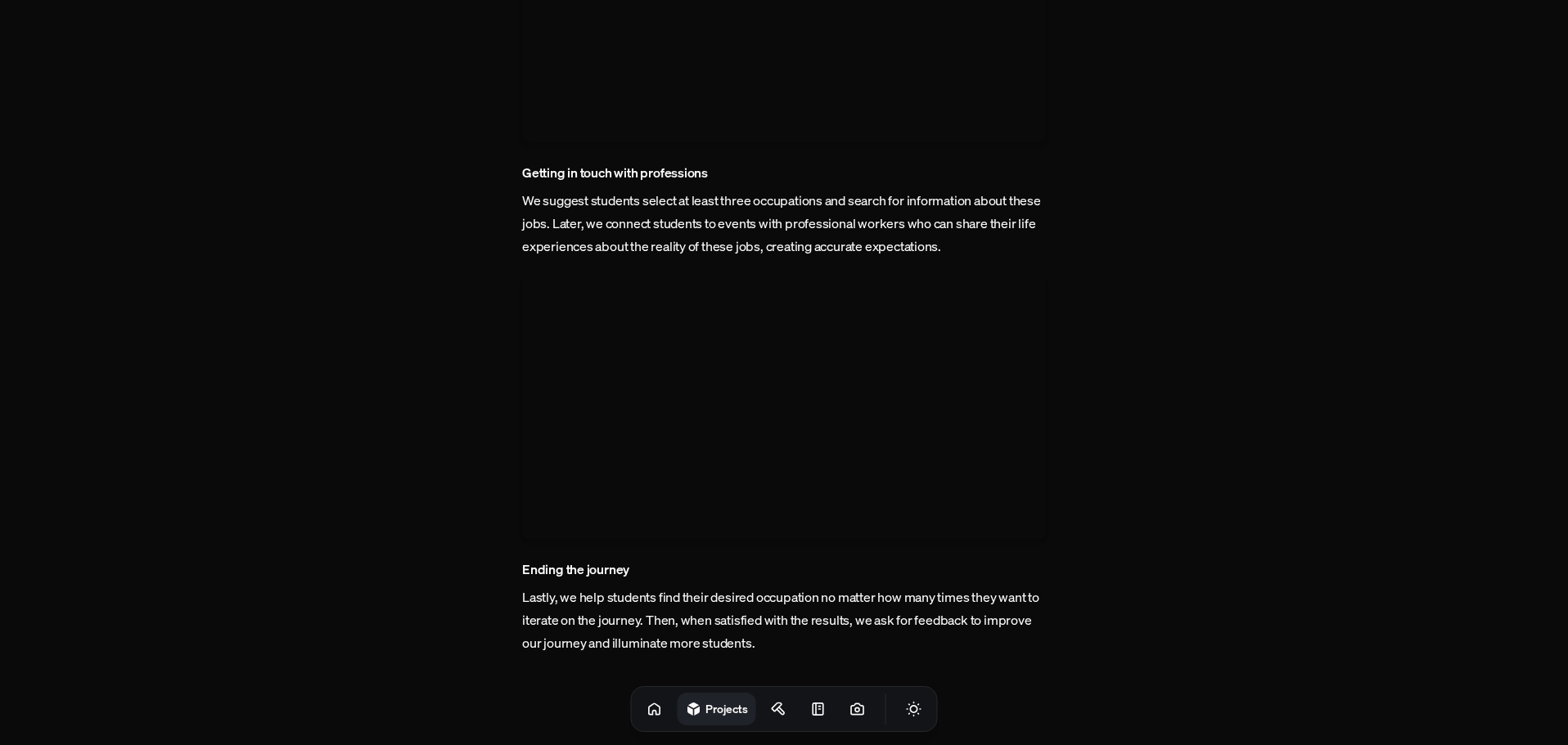
scroll to position [4080, 0]
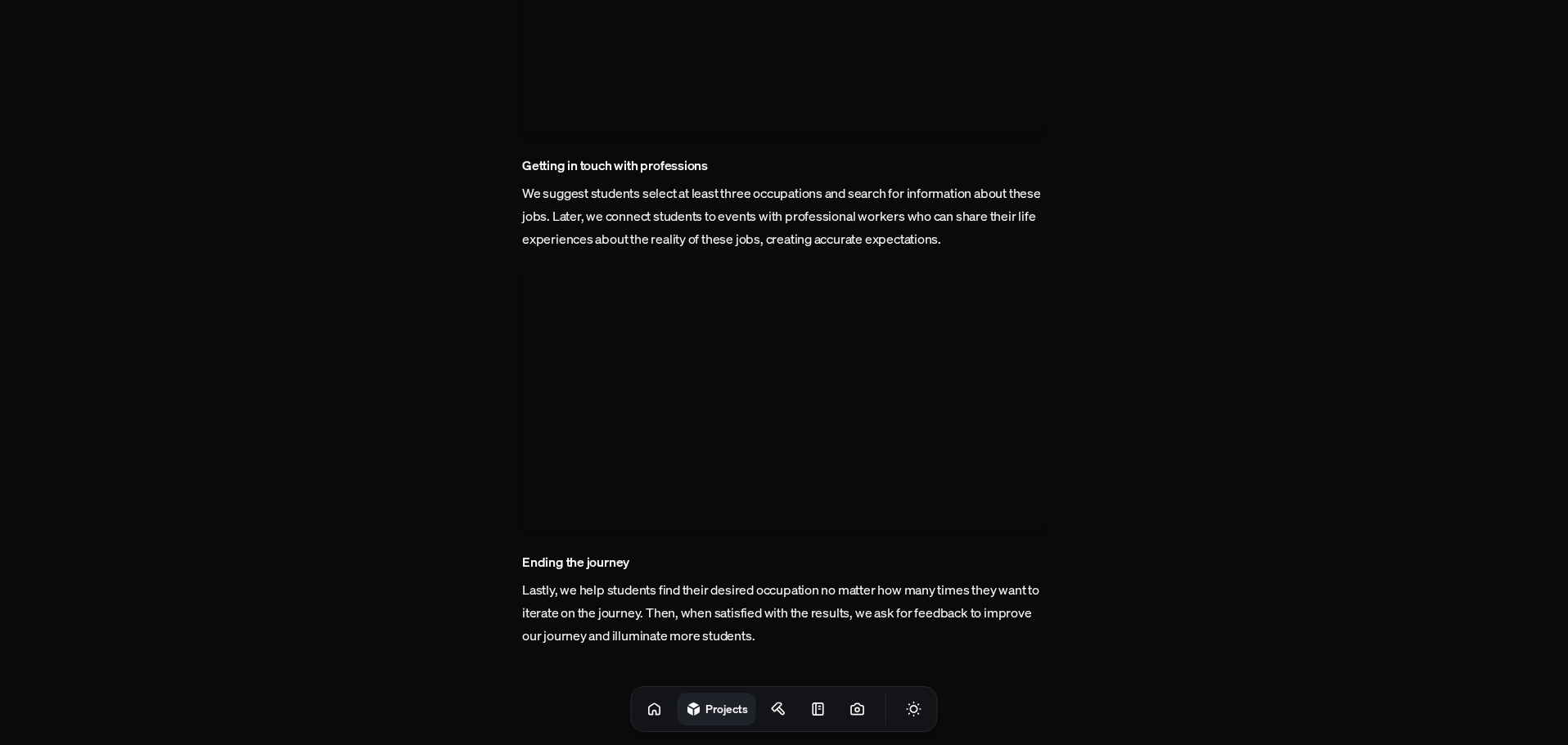
click at [693, 295] on video at bounding box center [783, 400] width 524 height 262
click at [693, 295] on video at bounding box center [784, 373] width 733 height 366
click at [762, 719] on link at bounding box center [778, 708] width 33 height 33
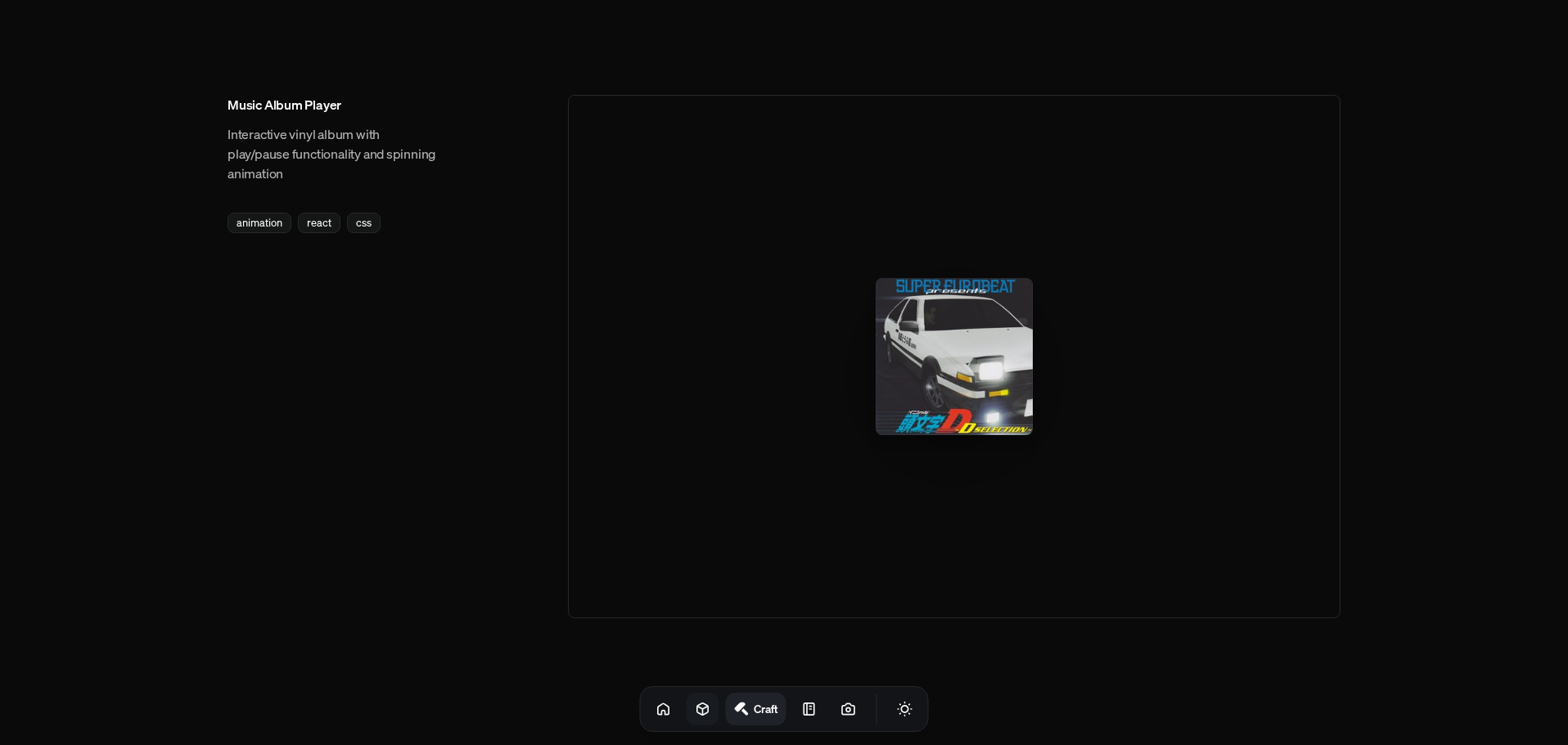
scroll to position [2461, 0]
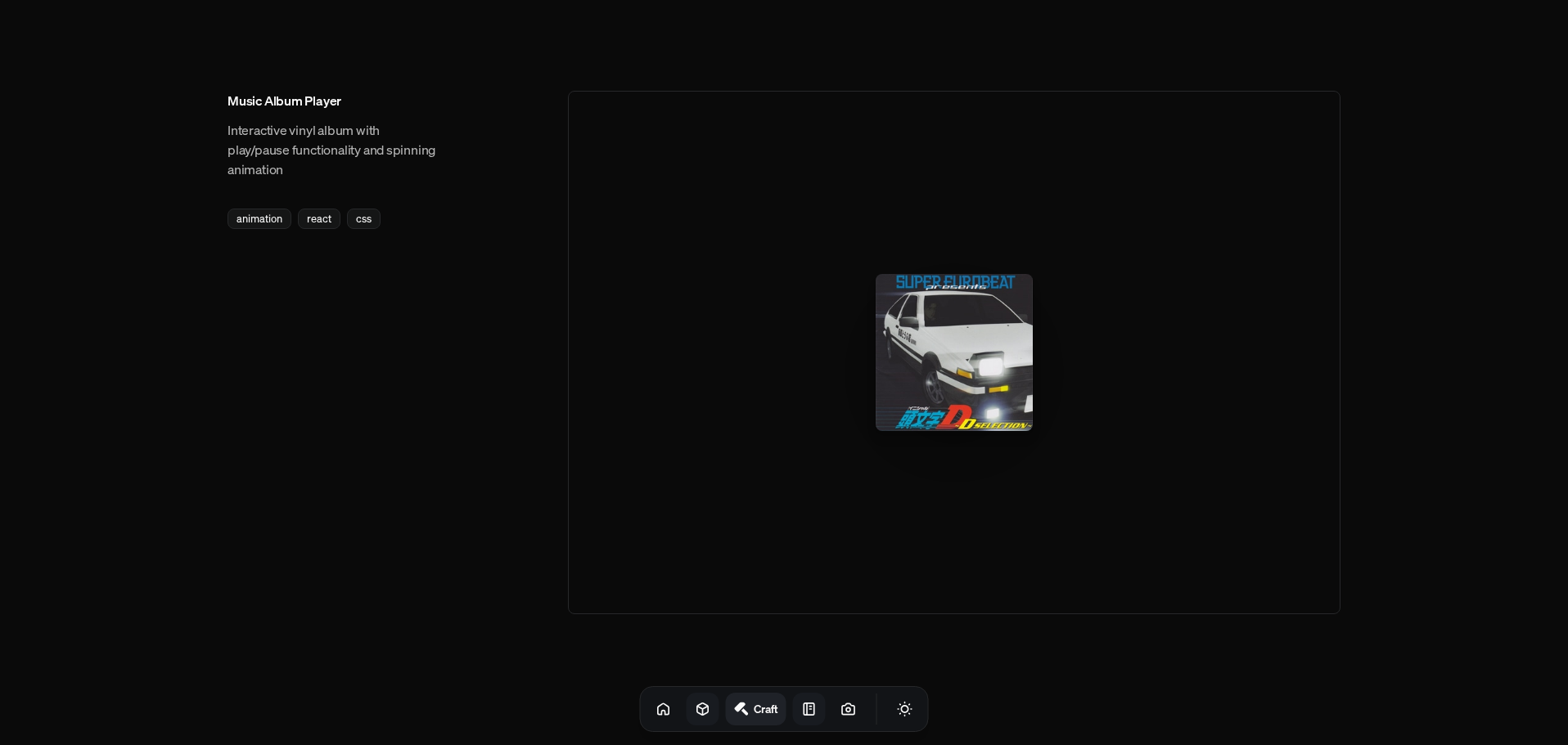
click at [793, 708] on link at bounding box center [809, 708] width 33 height 33
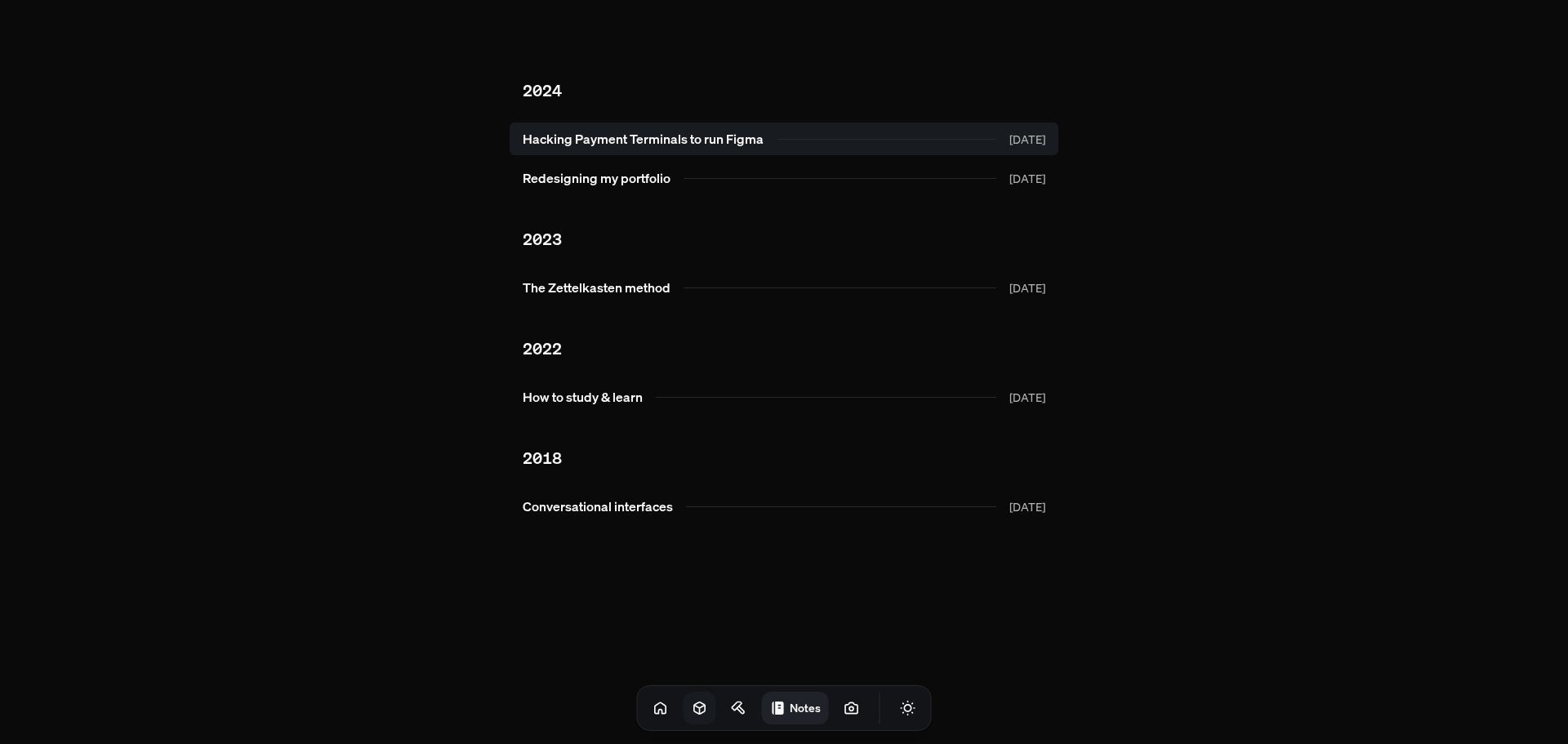
click at [773, 125] on link "Hacking Payment Terminals to run Figma Oct 2024" at bounding box center [783, 139] width 549 height 33
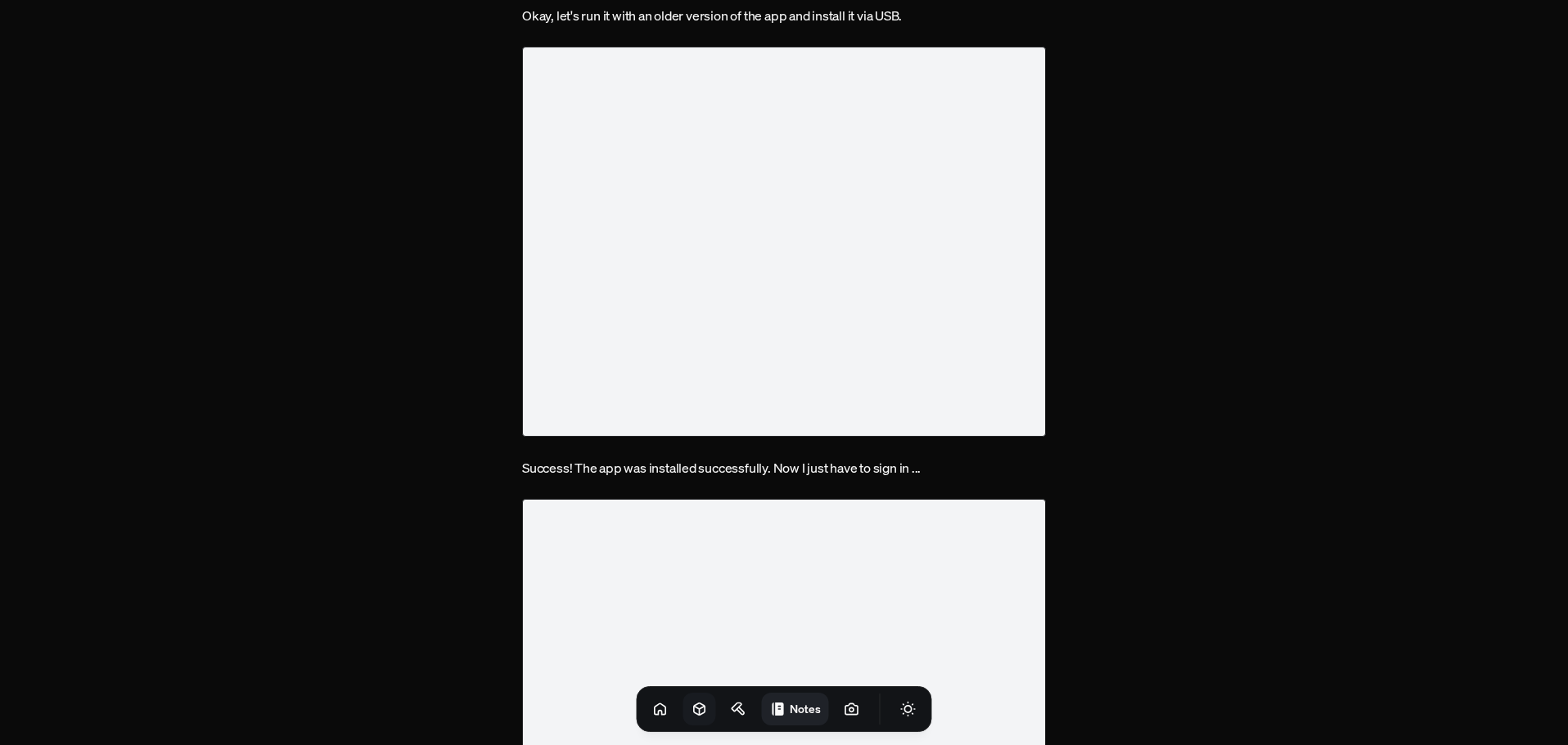
scroll to position [1636, 0]
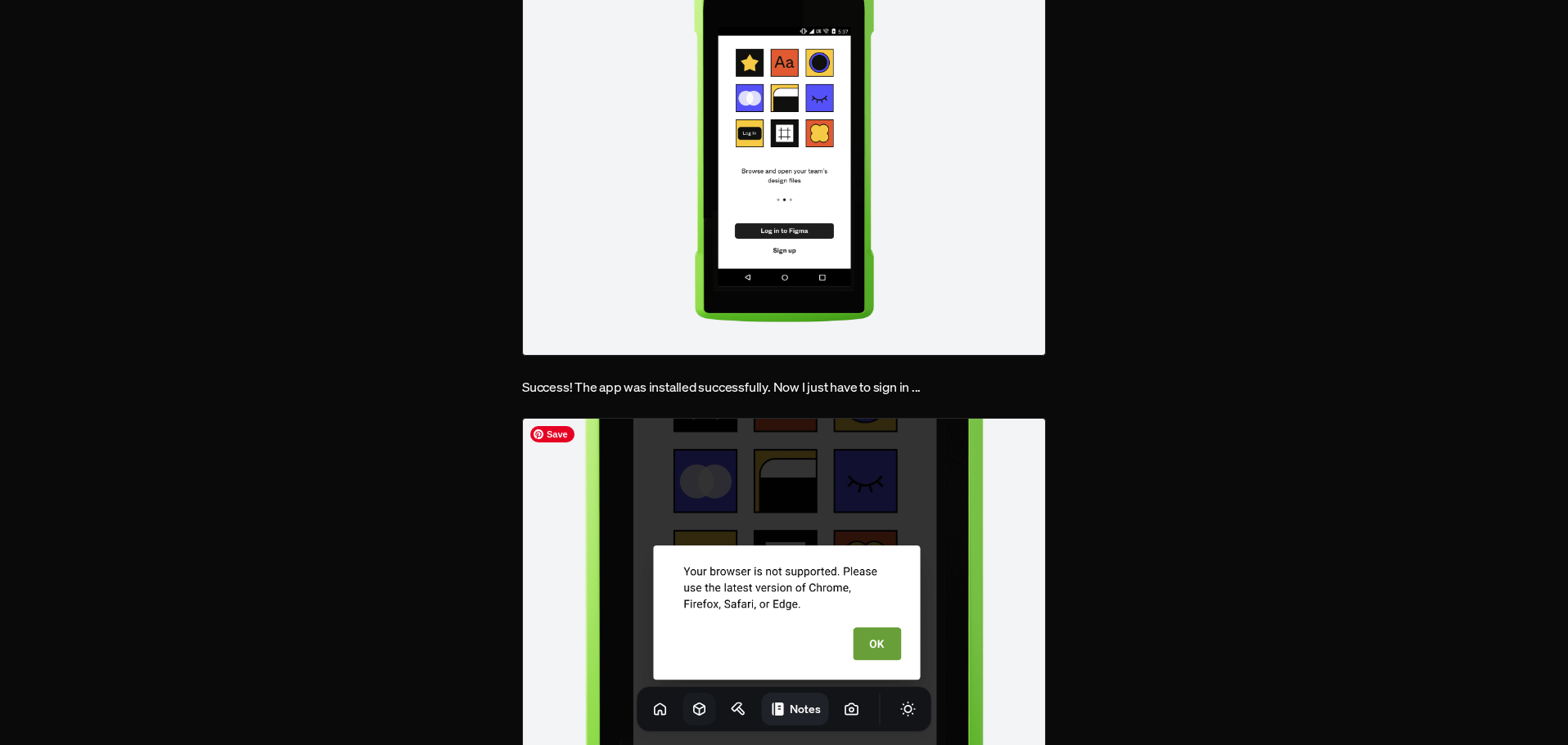
click at [626, 434] on img at bounding box center [783, 613] width 524 height 391
click at [636, 471] on img at bounding box center [783, 613] width 524 height 391
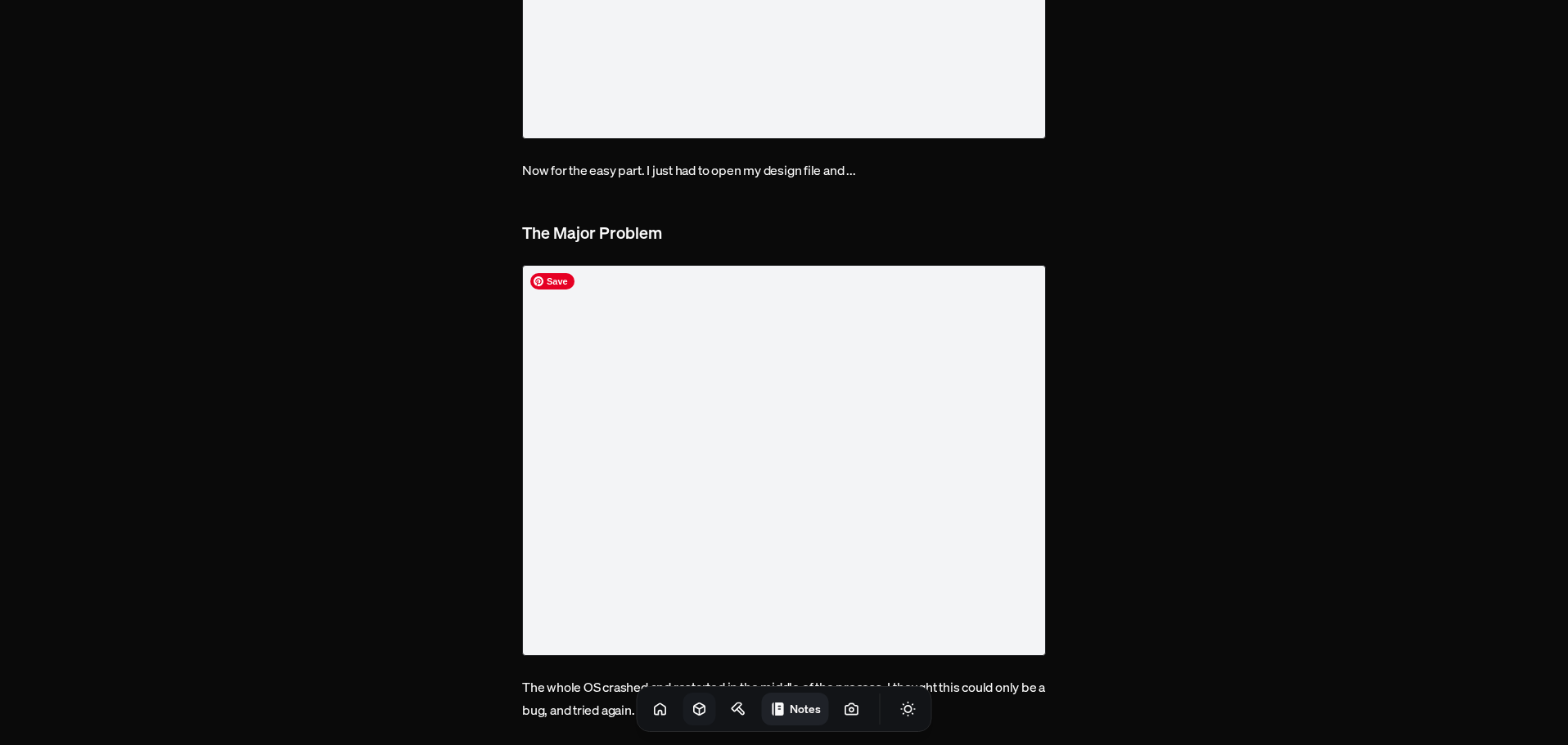
click at [649, 457] on img at bounding box center [783, 460] width 524 height 391
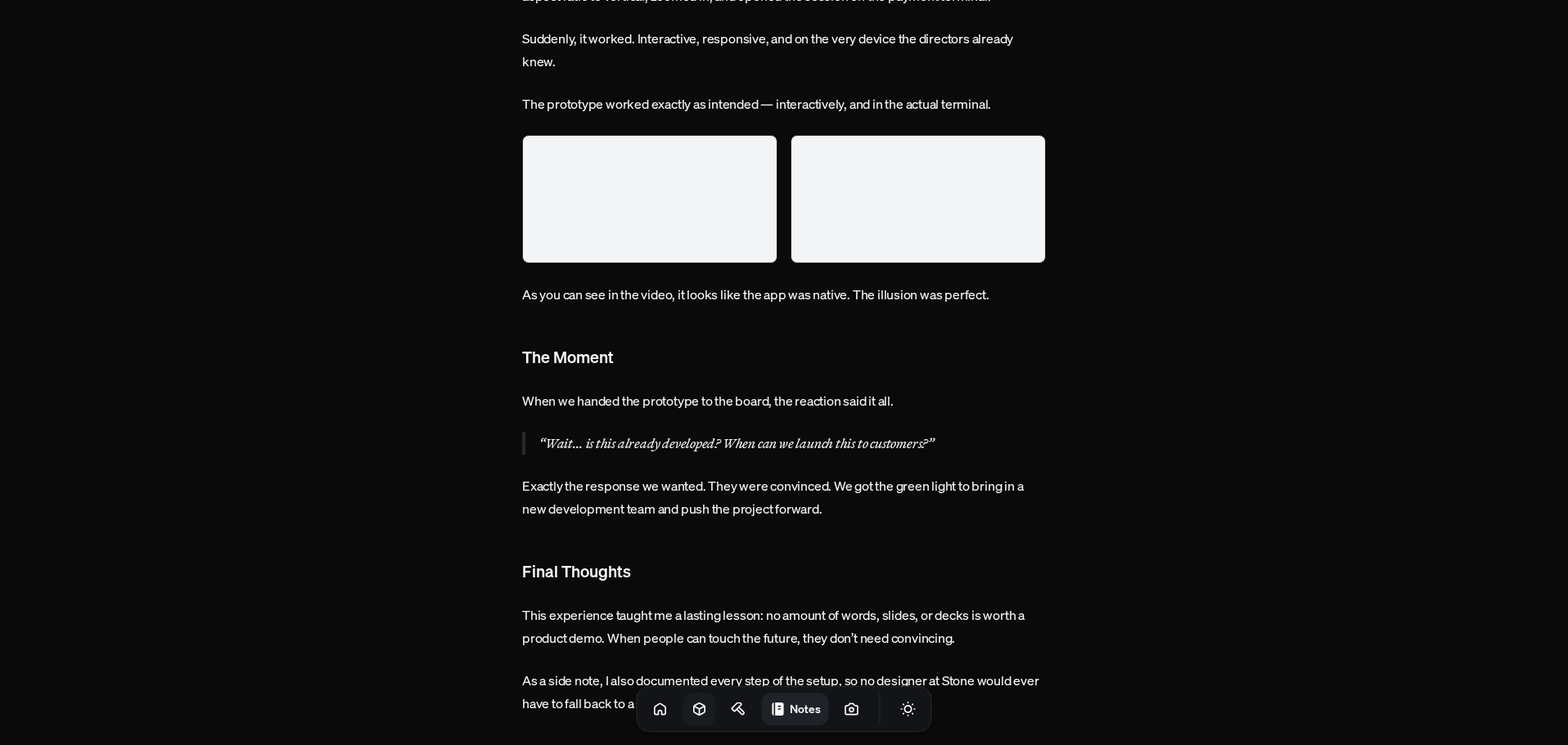
scroll to position [4307, 0]
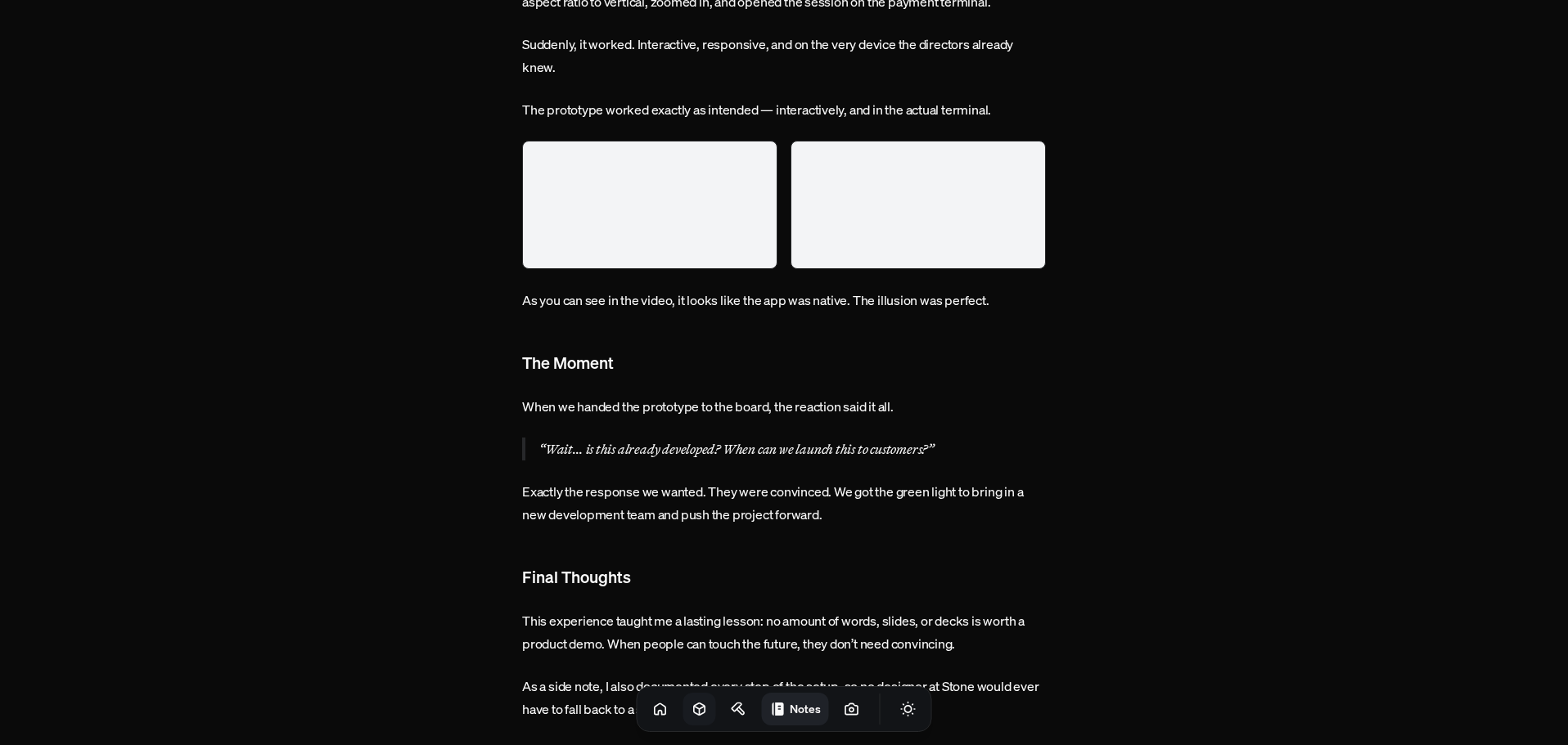
click at [958, 269] on video at bounding box center [918, 205] width 256 height 129
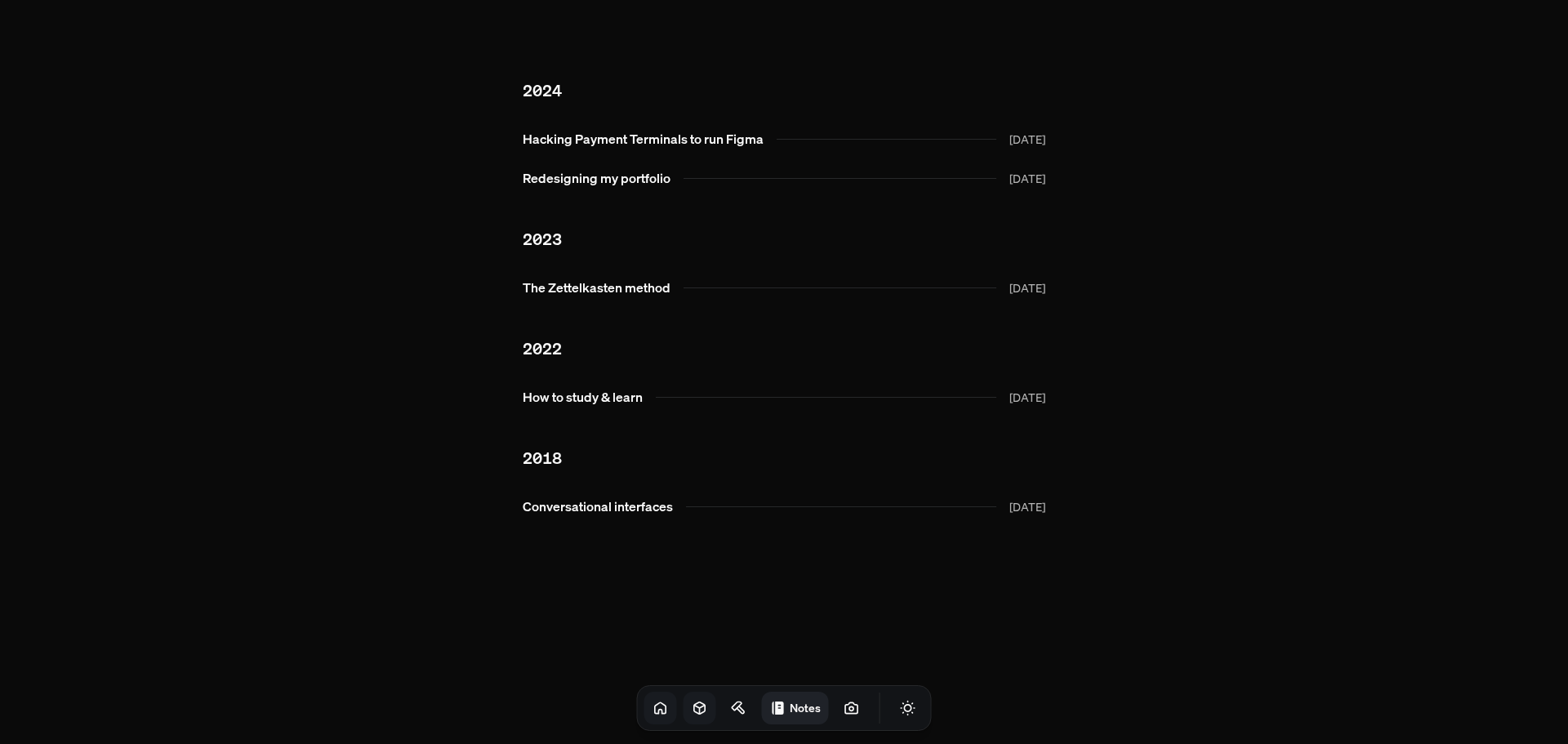
click at [653, 706] on icon at bounding box center [660, 707] width 16 height 16
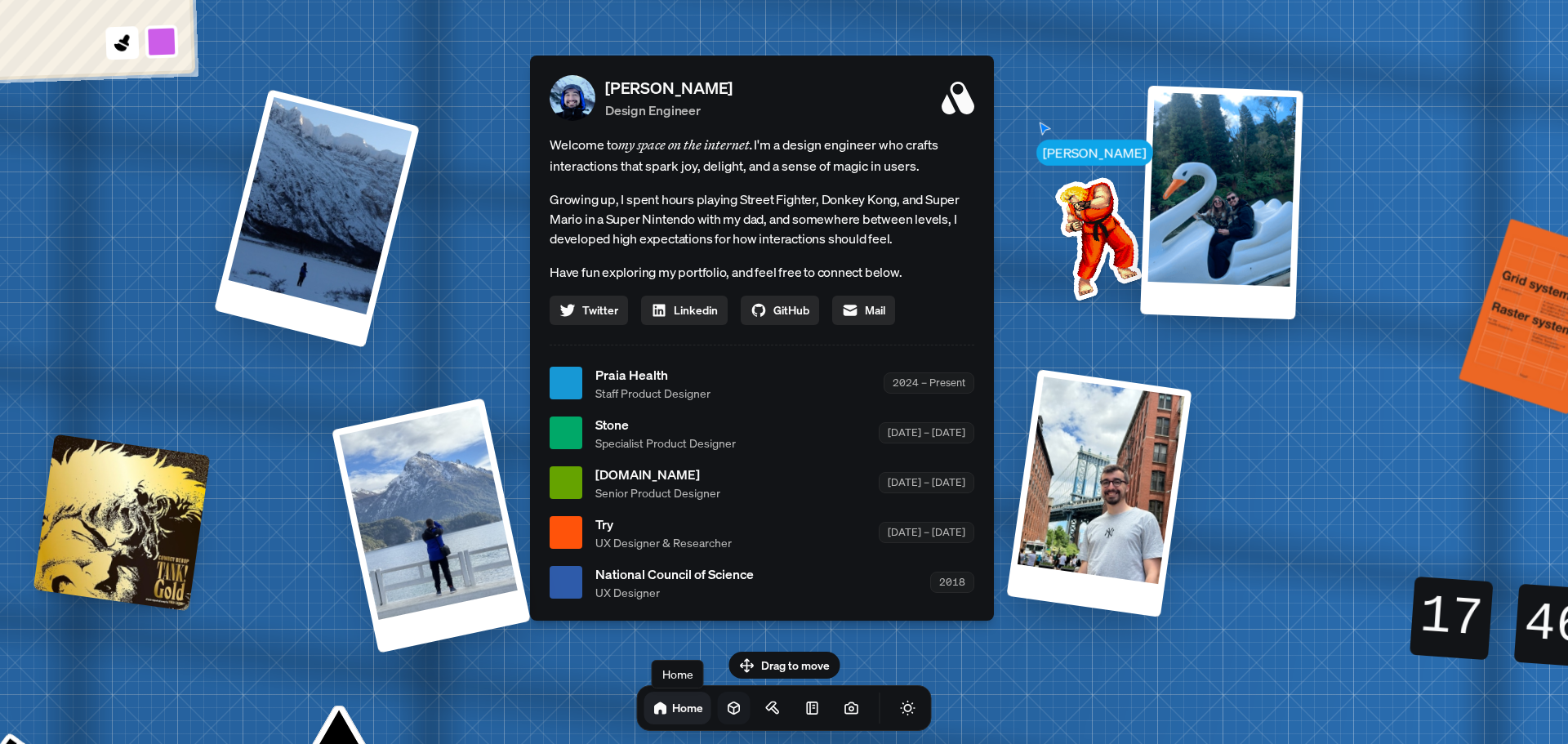
click at [1329, 539] on div "Andre Andre Souza Design Engineer Welcome to my space on the internet. I'm a de…" at bounding box center [764, 384] width 2443 height 2140
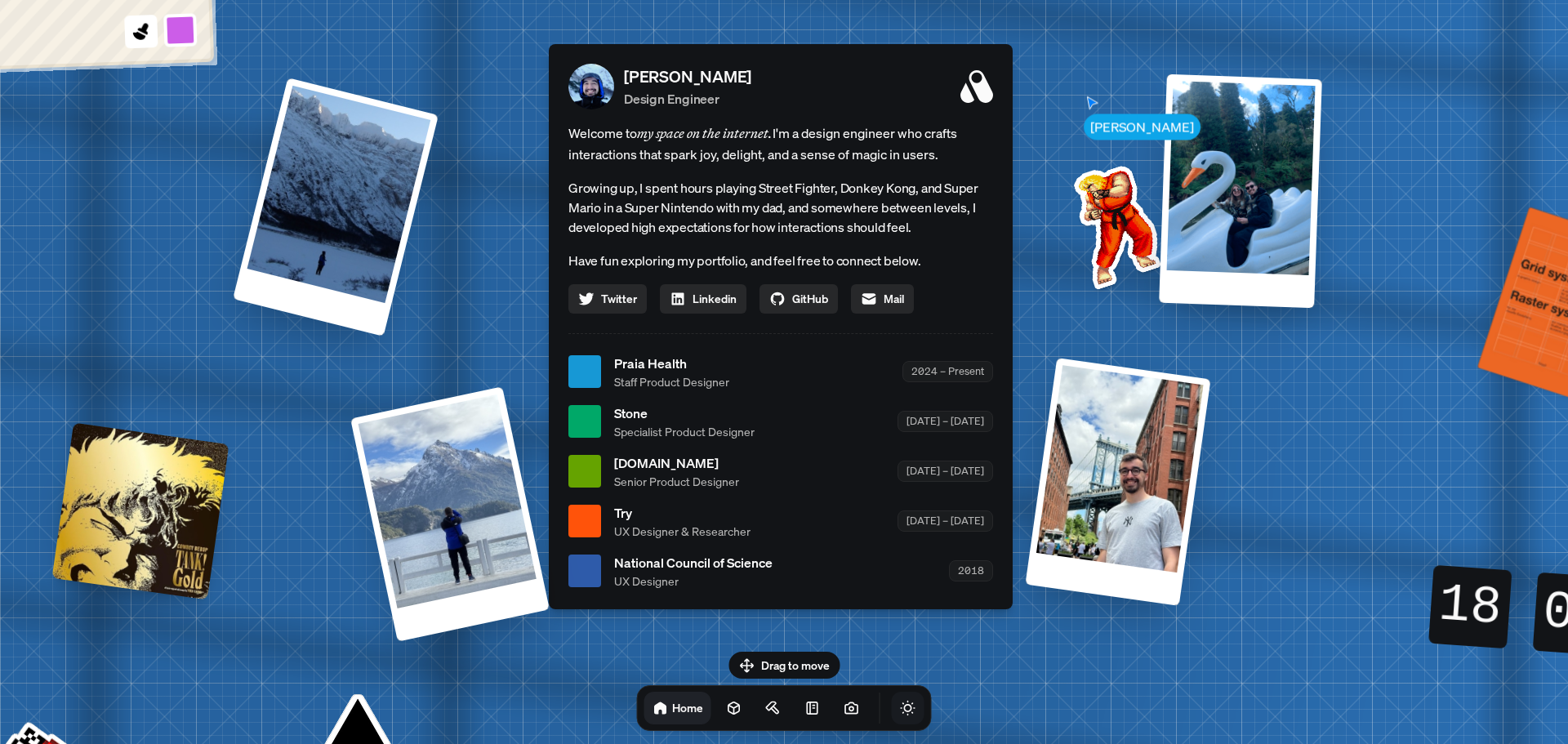
click at [899, 707] on button "Toggle Theme" at bounding box center [908, 707] width 33 height 33
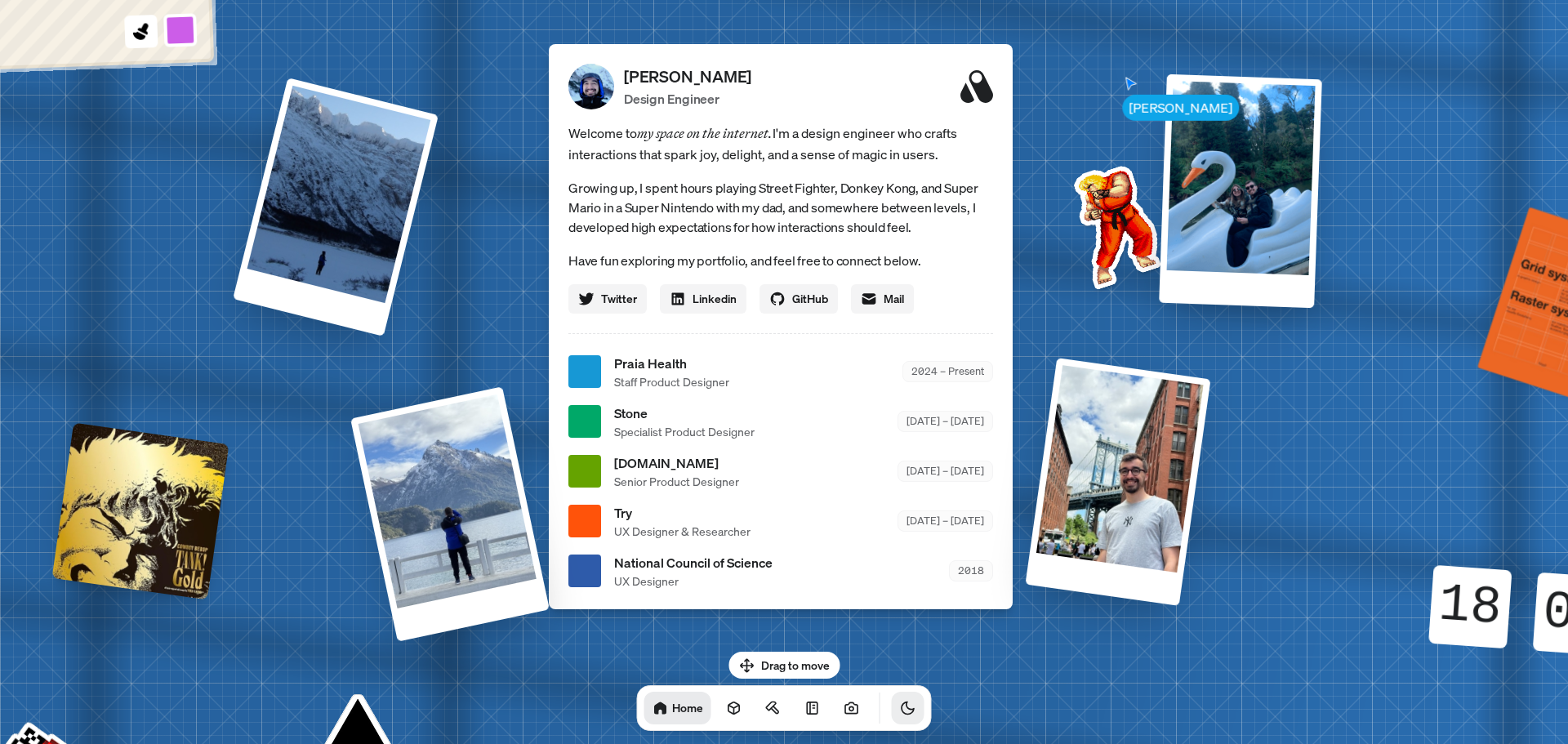
click at [899, 711] on icon "Toggle Theme" at bounding box center [907, 707] width 16 height 16
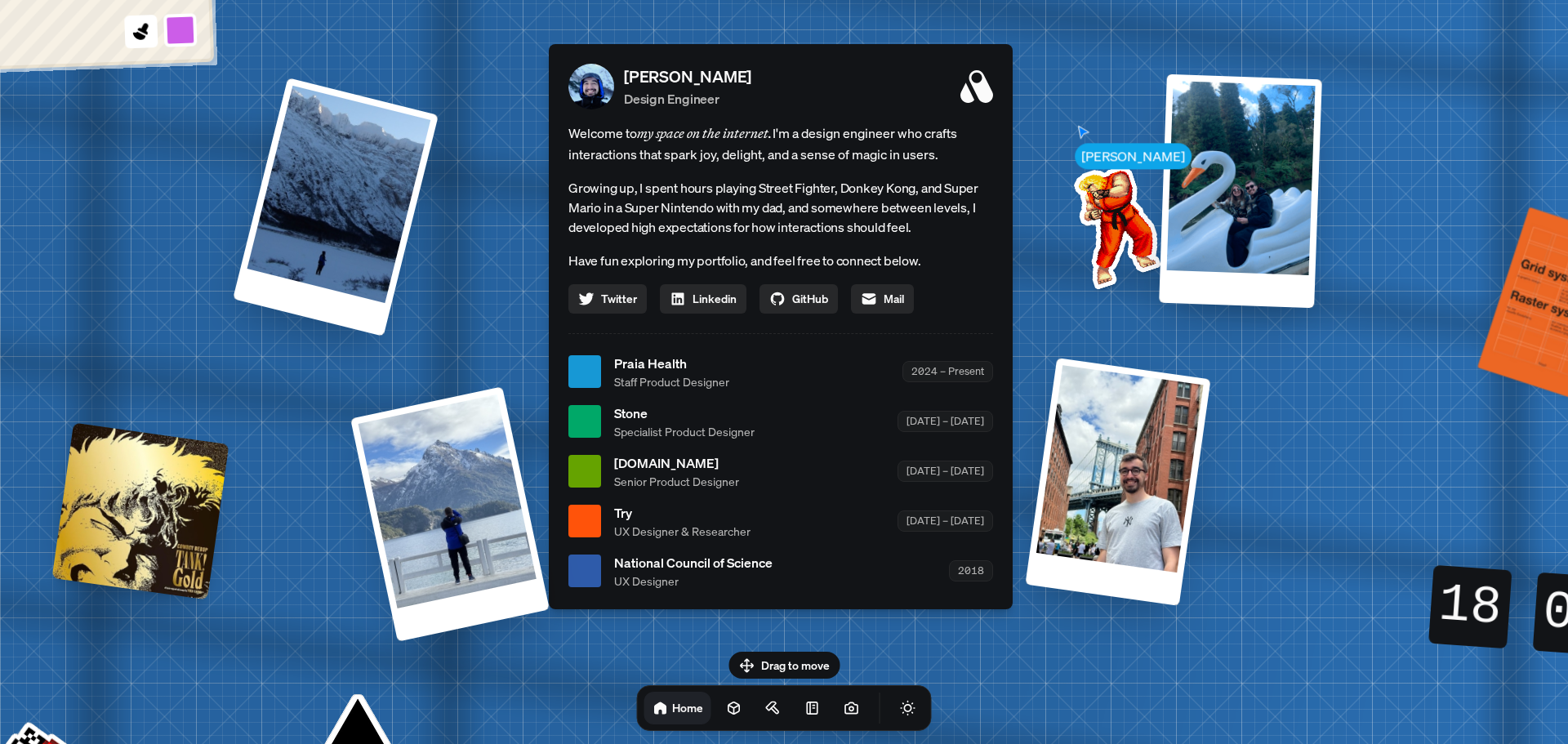
click at [1473, 115] on div "Andre Andre Souza Design Engineer Welcome to my space on the internet. I'm a de…" at bounding box center [783, 372] width 2443 height 2140
click at [717, 699] on link at bounding box center [733, 707] width 33 height 33
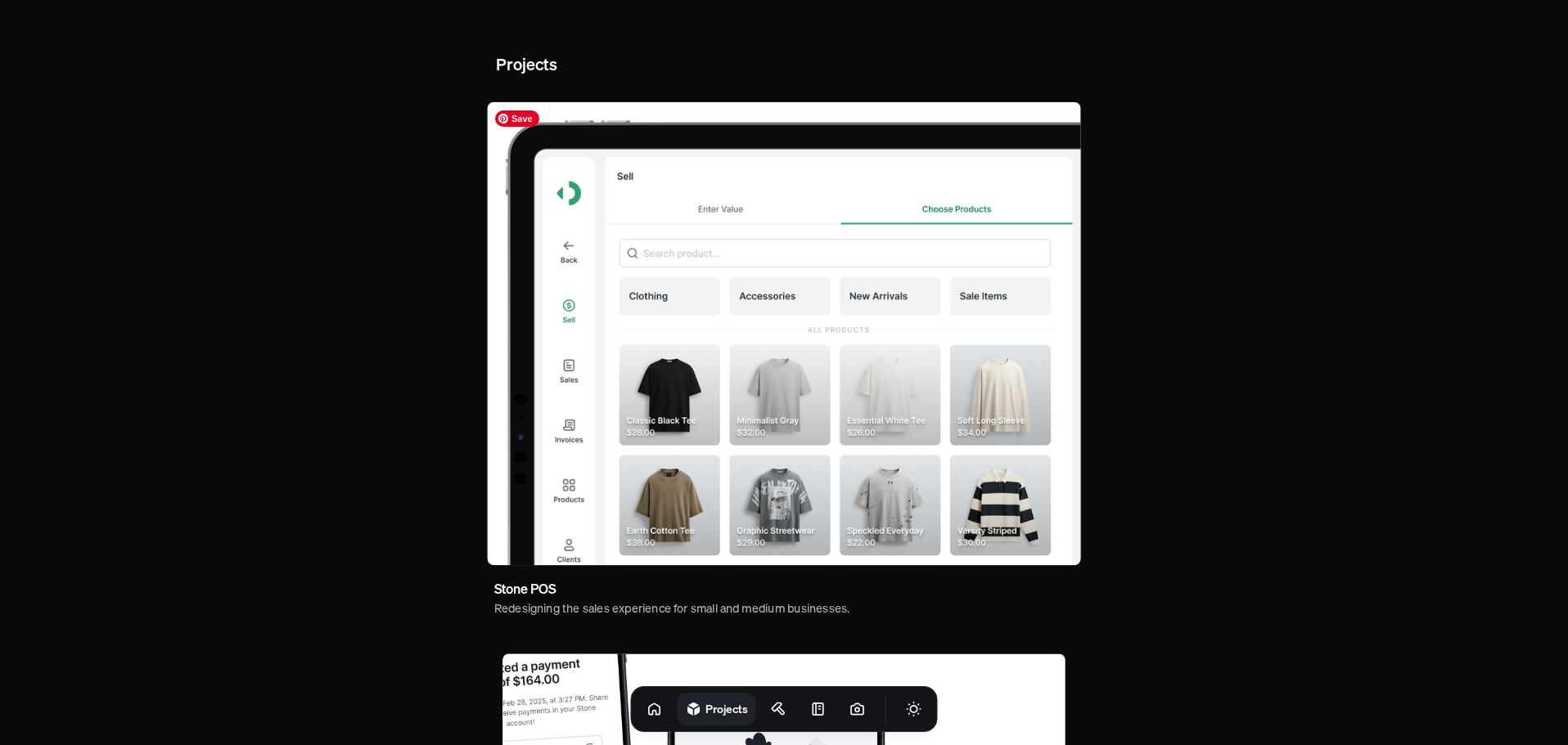
click at [686, 512] on img at bounding box center [783, 334] width 593 height 464
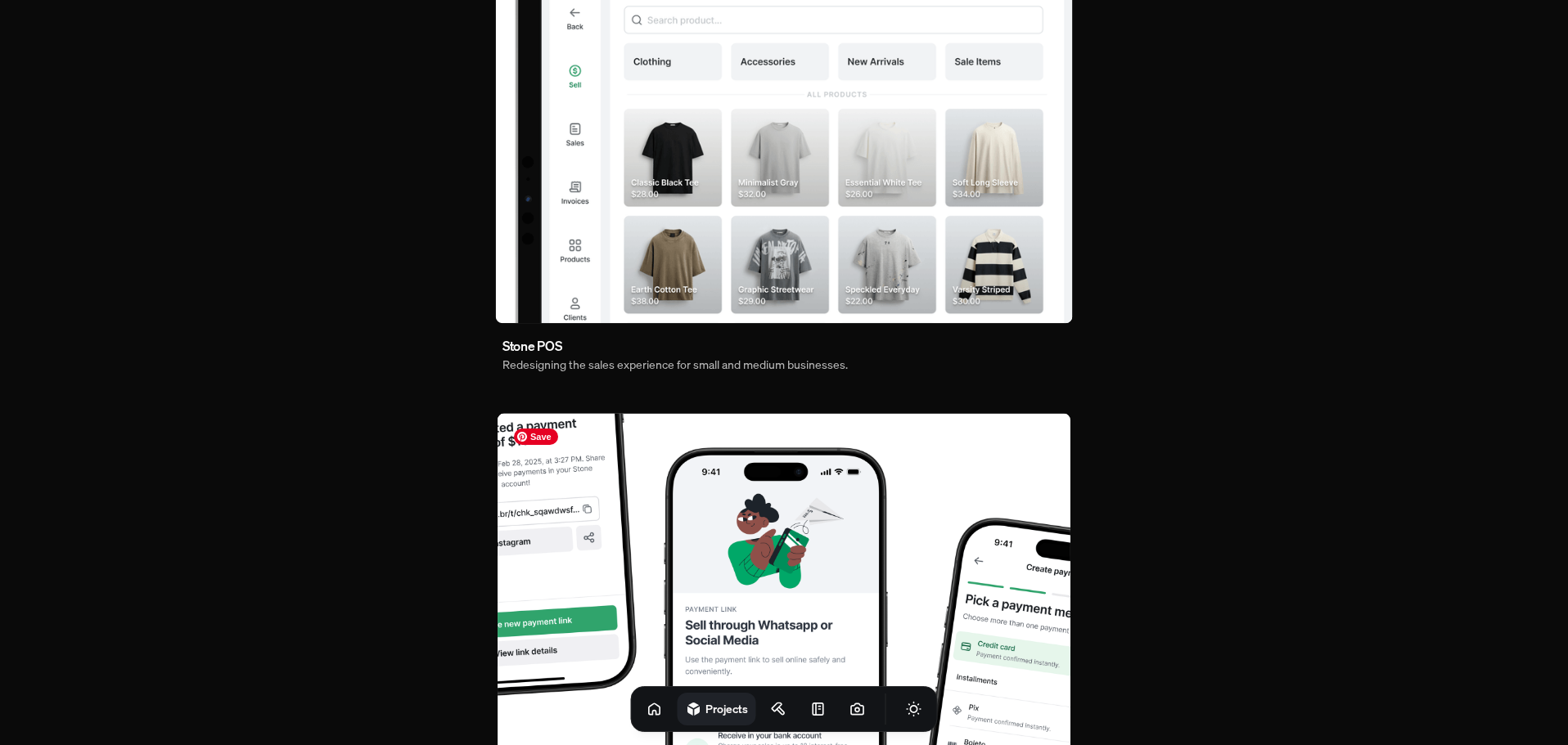
scroll to position [245, 0]
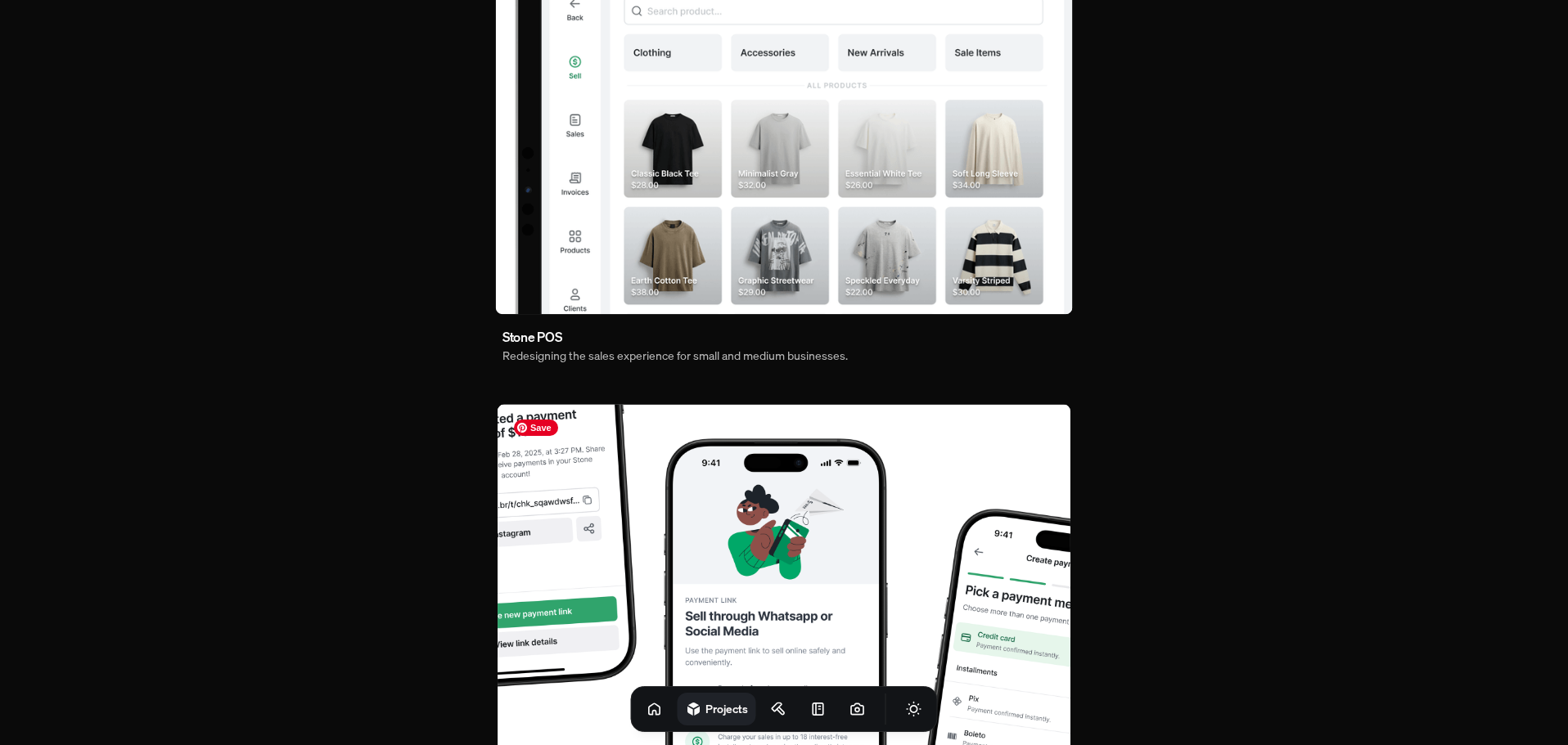
click at [752, 535] on img at bounding box center [783, 604] width 572 height 398
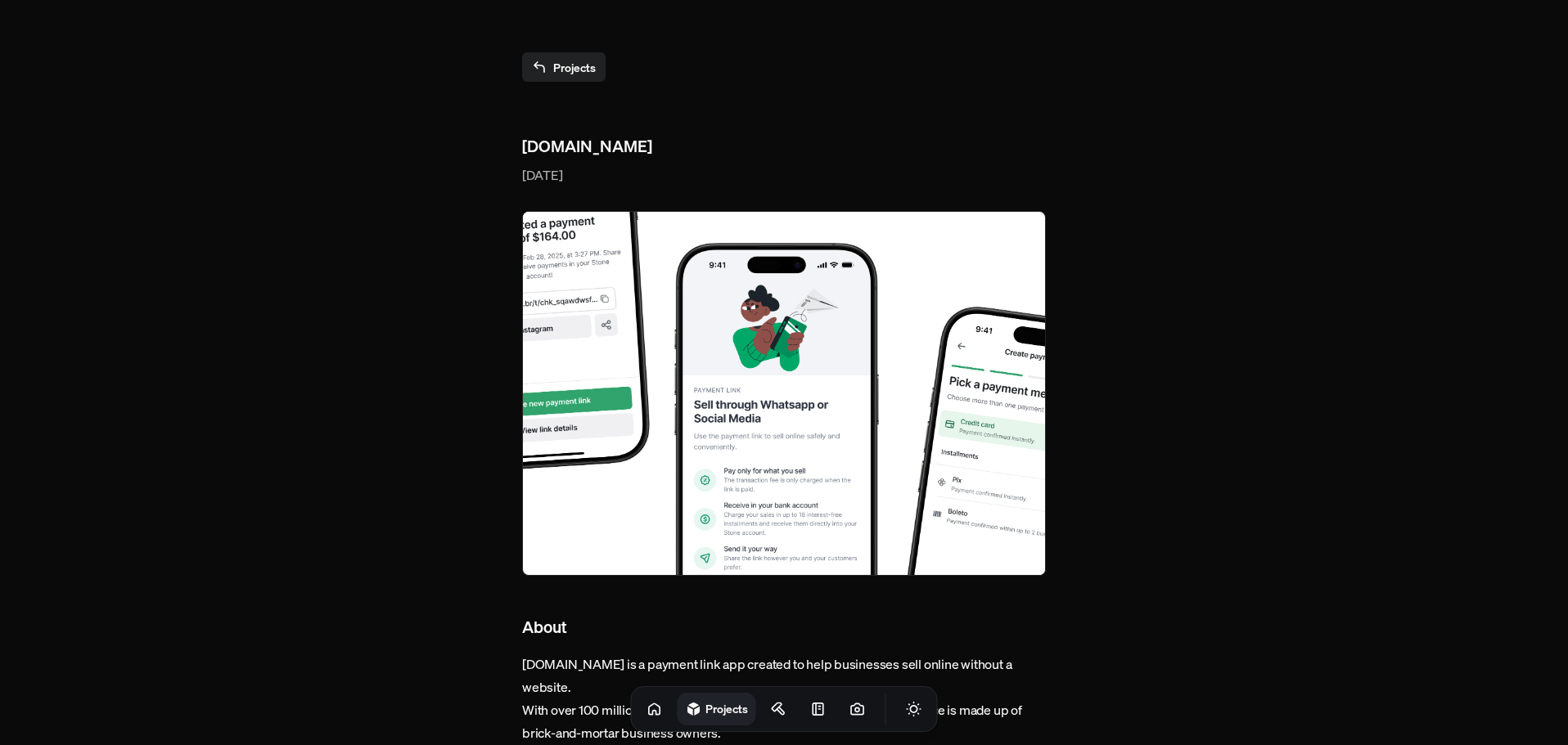
click at [561, 62] on link "Projects" at bounding box center [563, 67] width 84 height 29
